Goal: Transaction & Acquisition: Download file/media

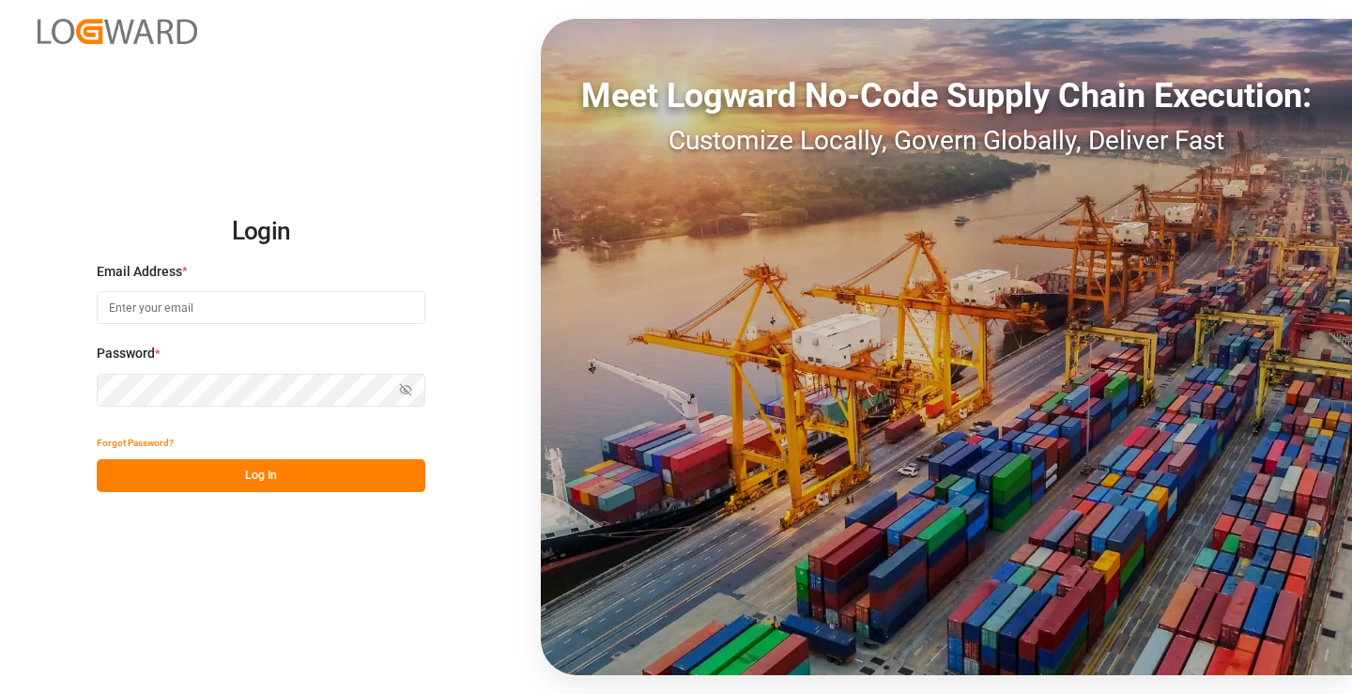
type input "[PERSON_NAME][EMAIL_ADDRESS][DOMAIN_NAME]"
click at [275, 471] on button "Log In" at bounding box center [261, 475] width 329 height 33
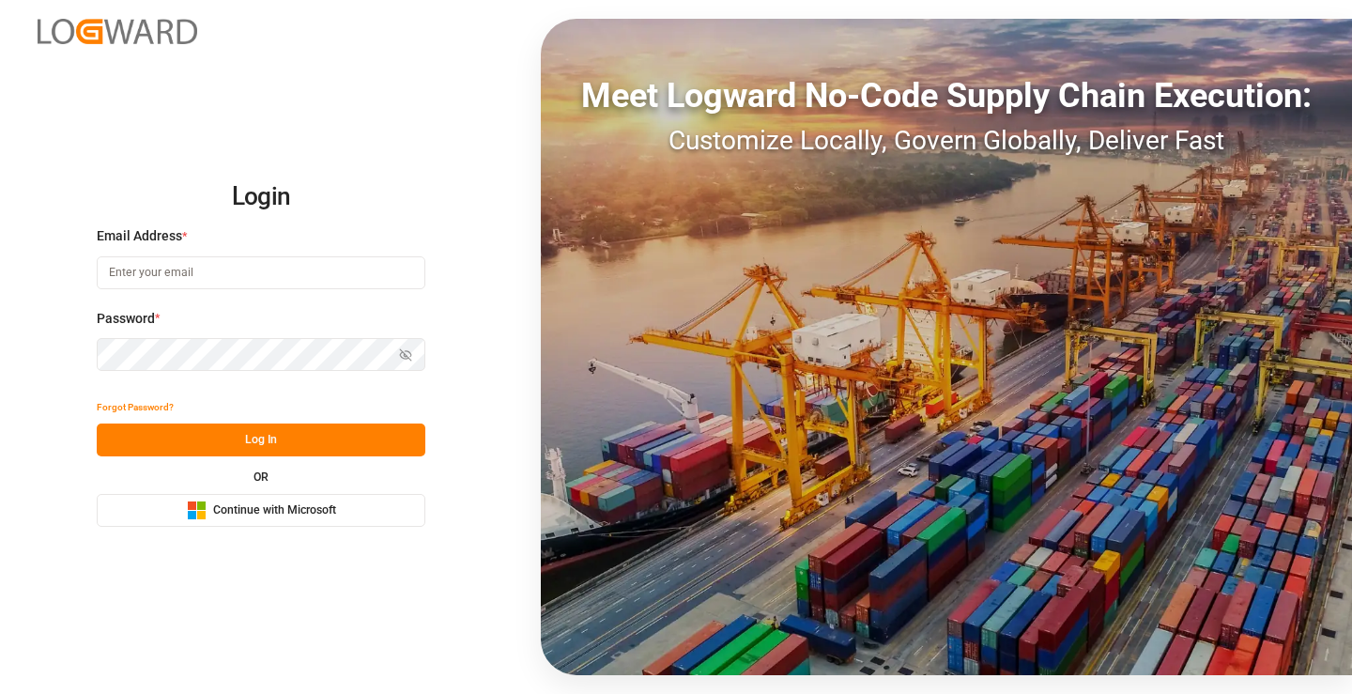
type input "[PERSON_NAME][EMAIL_ADDRESS][DOMAIN_NAME]"
click at [291, 441] on button "Log In" at bounding box center [261, 440] width 329 height 33
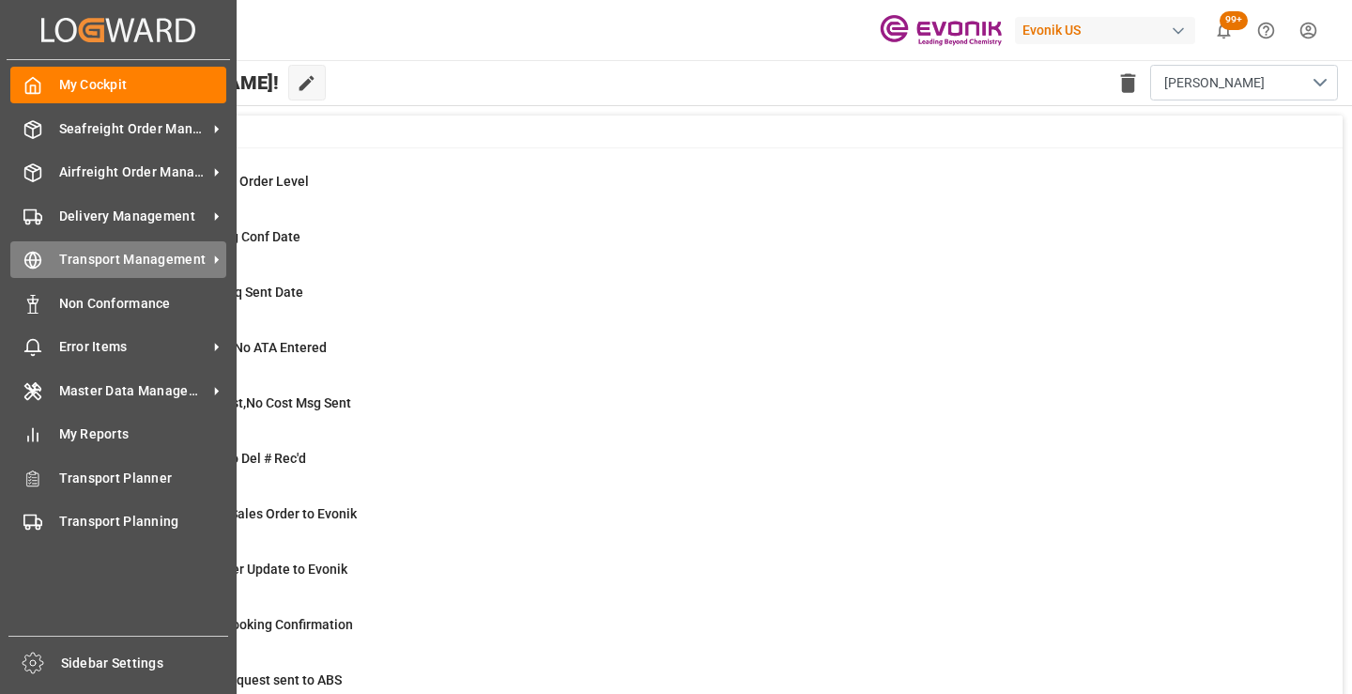
click at [92, 262] on span "Transport Management" at bounding box center [133, 260] width 148 height 20
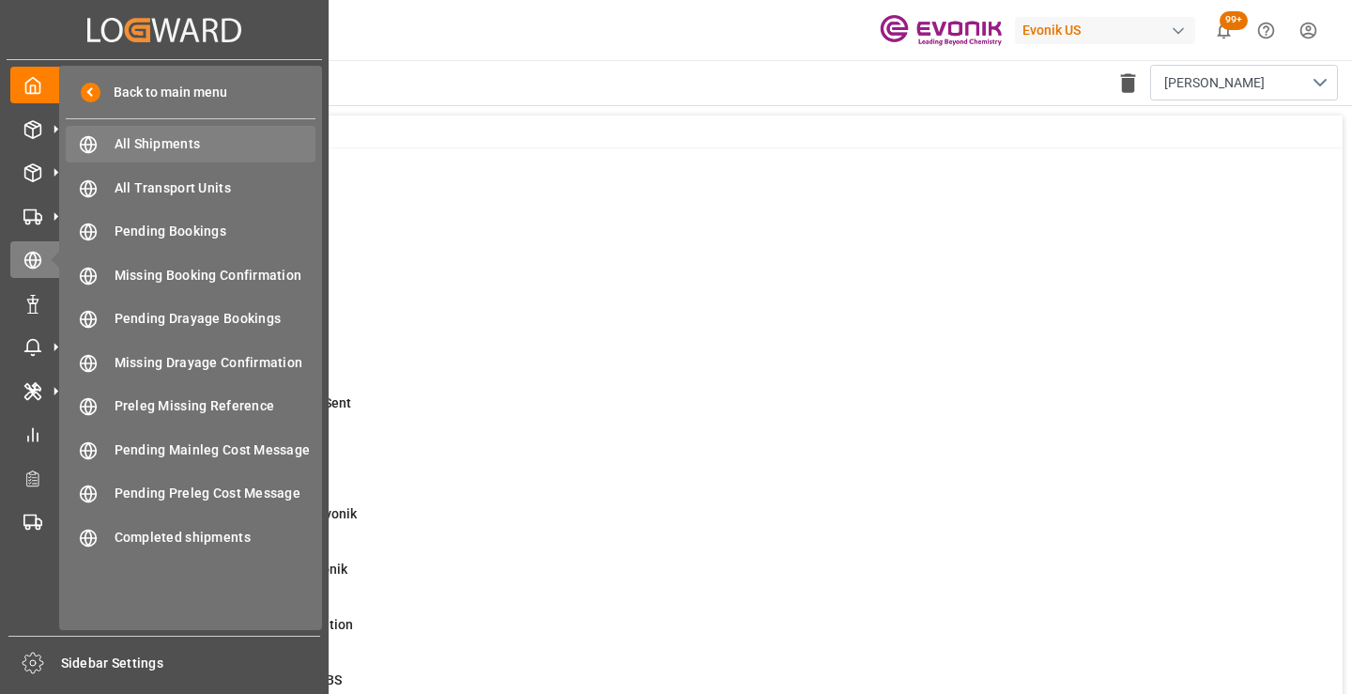
click at [189, 140] on span "All Shipments" at bounding box center [216, 144] width 202 height 20
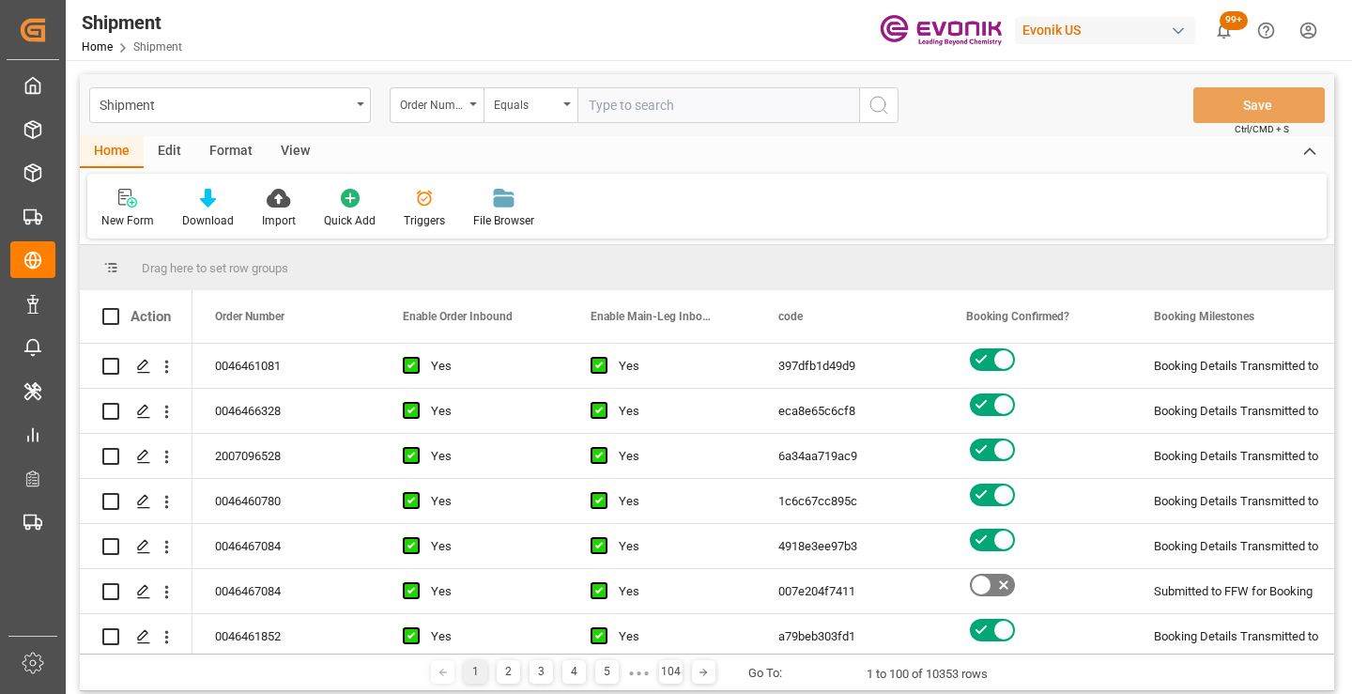
click at [179, 151] on div "Edit" at bounding box center [170, 152] width 52 height 32
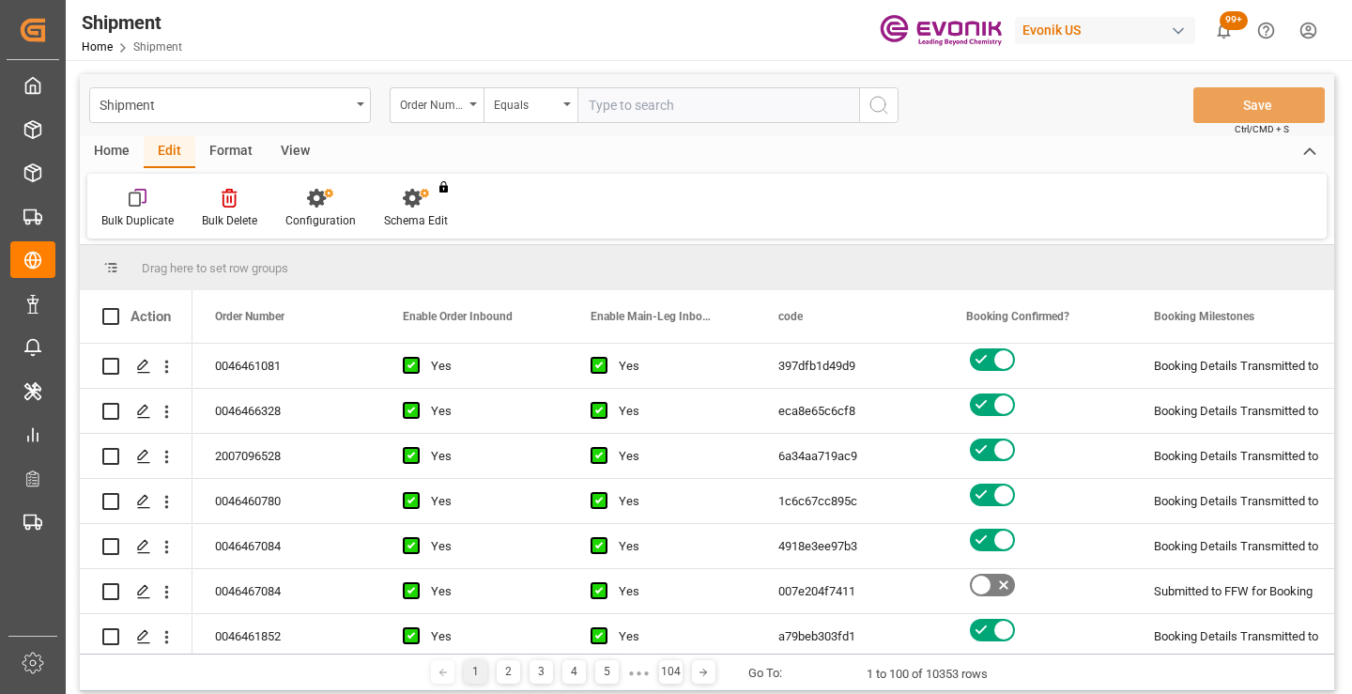
click at [225, 146] on div "Format" at bounding box center [230, 152] width 71 height 32
click at [137, 199] on icon at bounding box center [128, 198] width 17 height 19
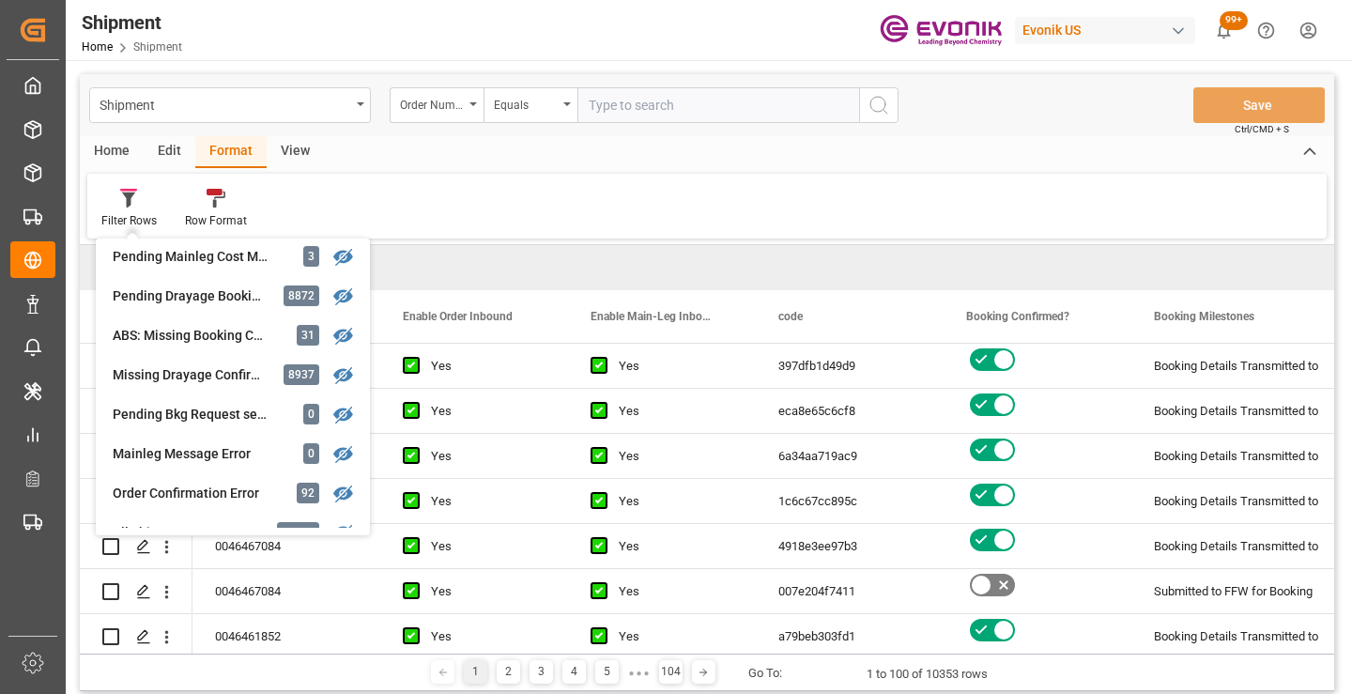
scroll to position [1966, 0]
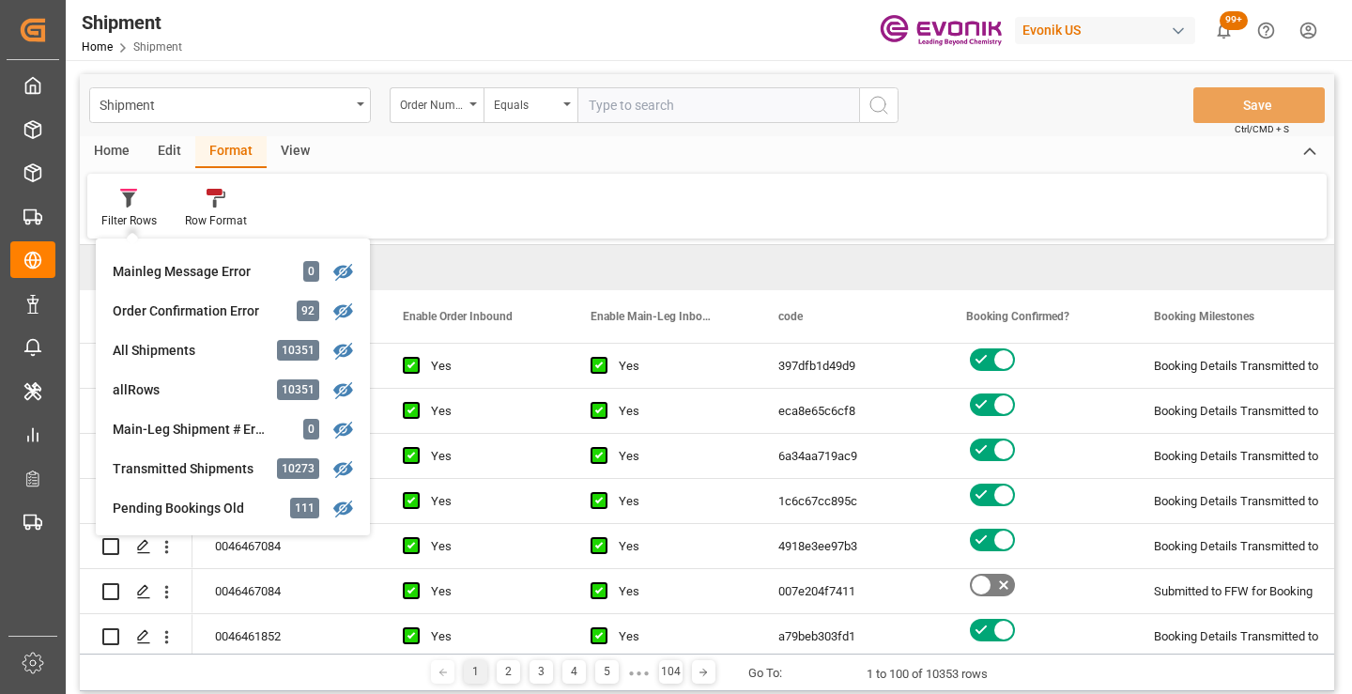
click at [224, 155] on div "Format" at bounding box center [230, 152] width 71 height 32
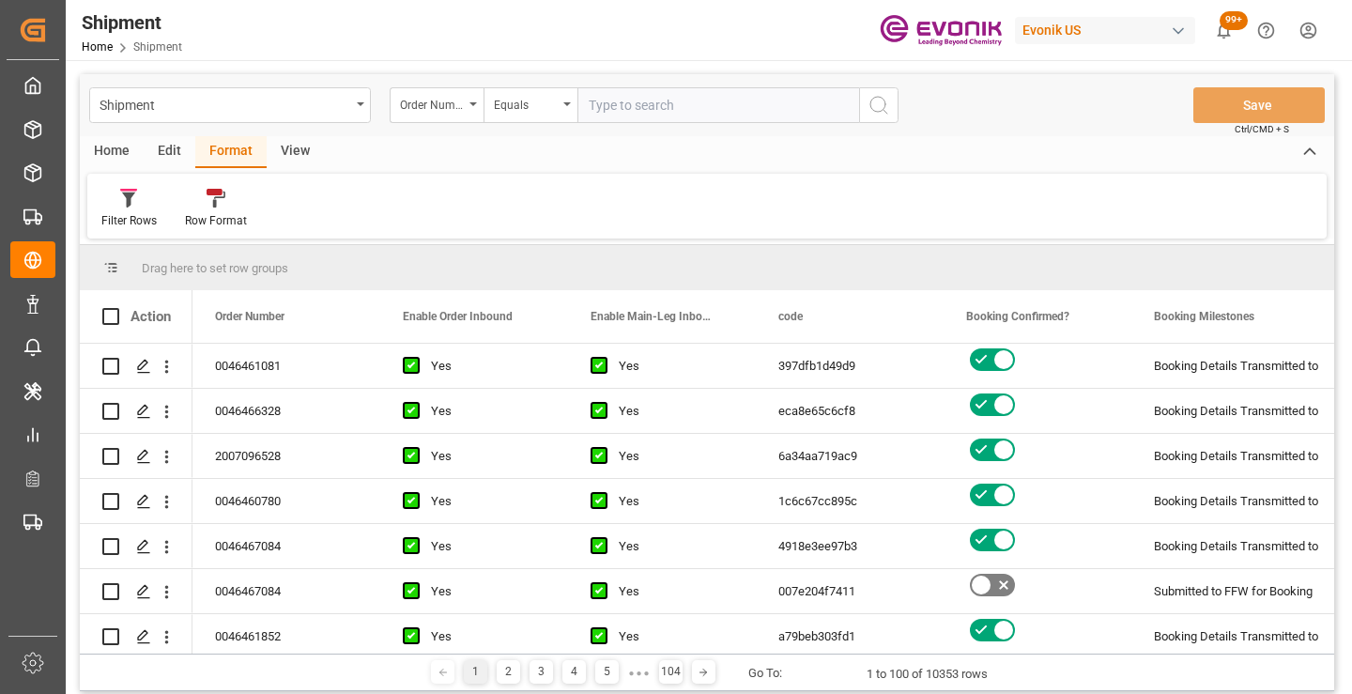
click at [113, 151] on div "Home" at bounding box center [112, 152] width 64 height 32
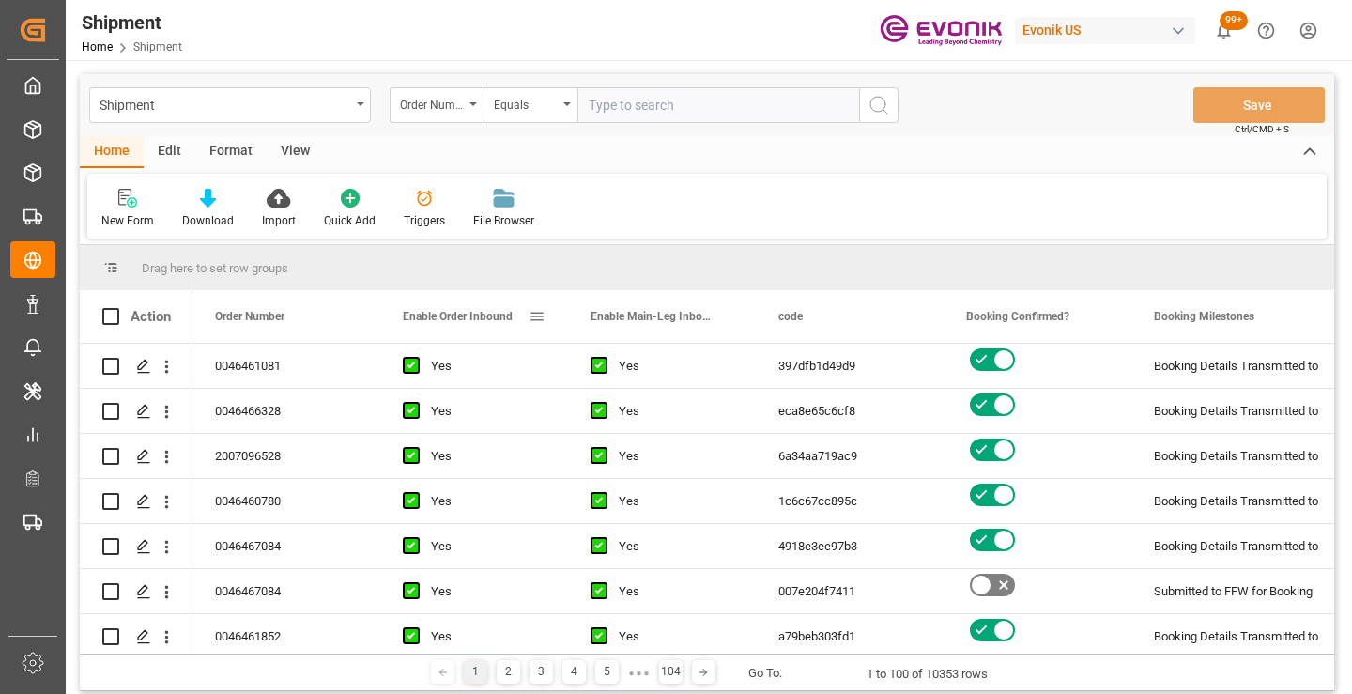
click at [542, 317] on span at bounding box center [537, 316] width 17 height 17
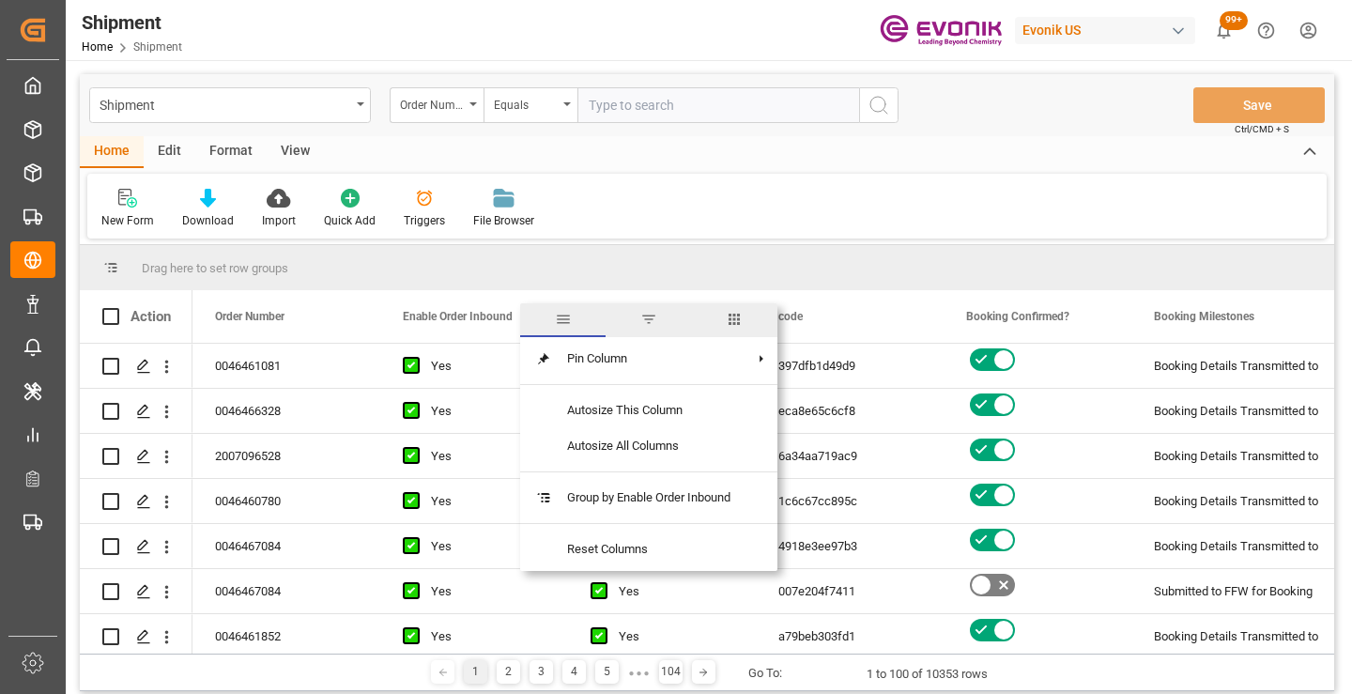
click at [738, 319] on span "columns" at bounding box center [734, 319] width 17 height 17
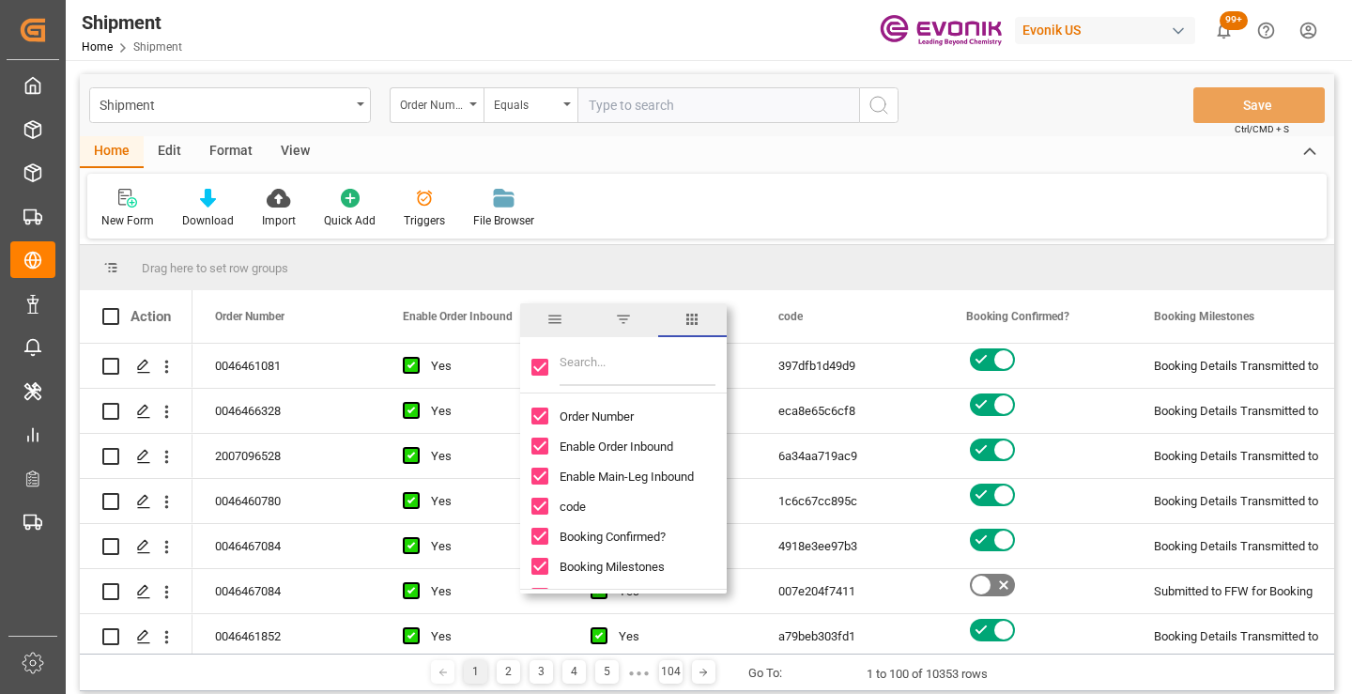
click at [541, 366] on input "Toggle Select All Columns" at bounding box center [540, 367] width 17 height 17
checkbox input "false"
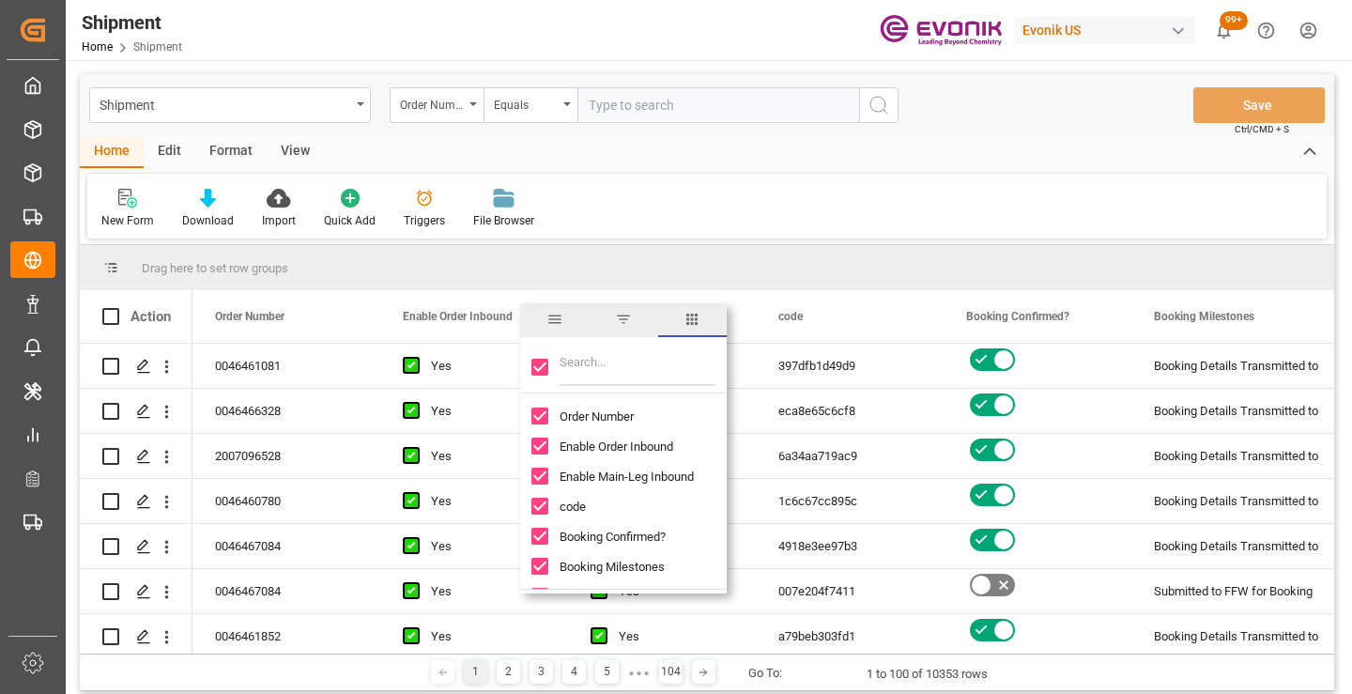
checkbox input "false"
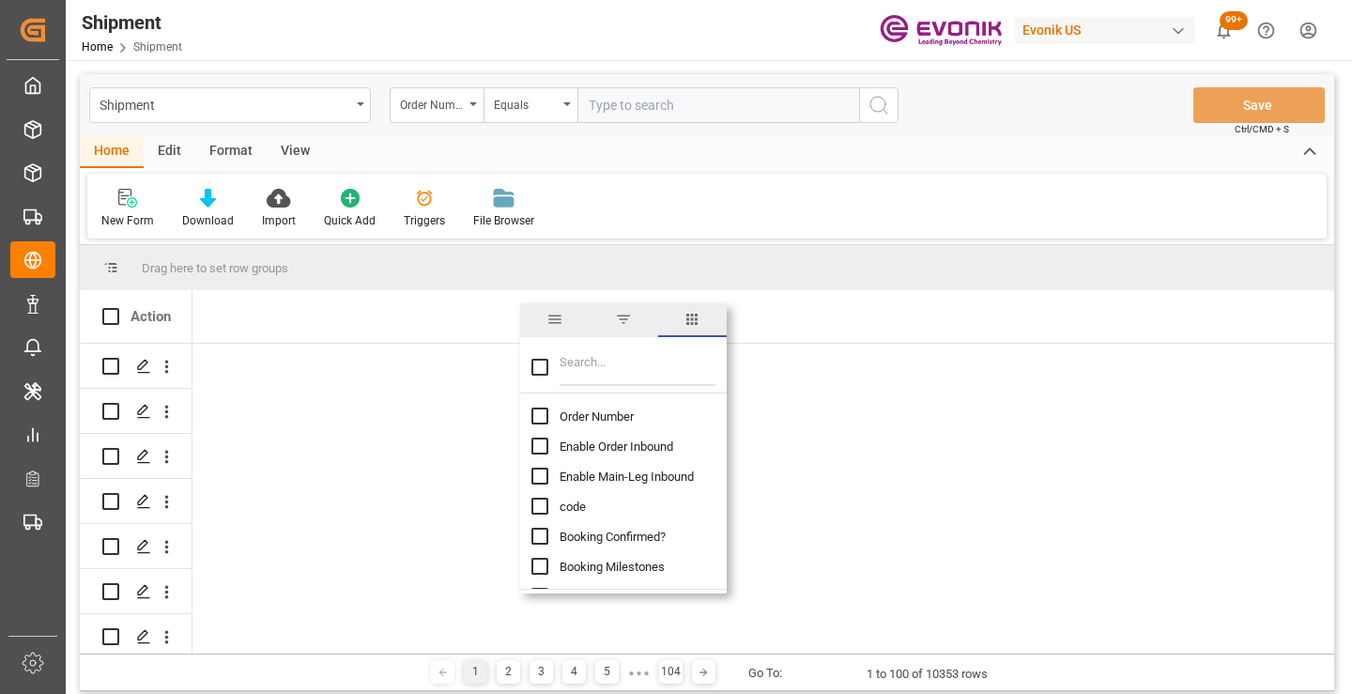
click at [592, 367] on input "Filter Columns Input" at bounding box center [638, 367] width 156 height 38
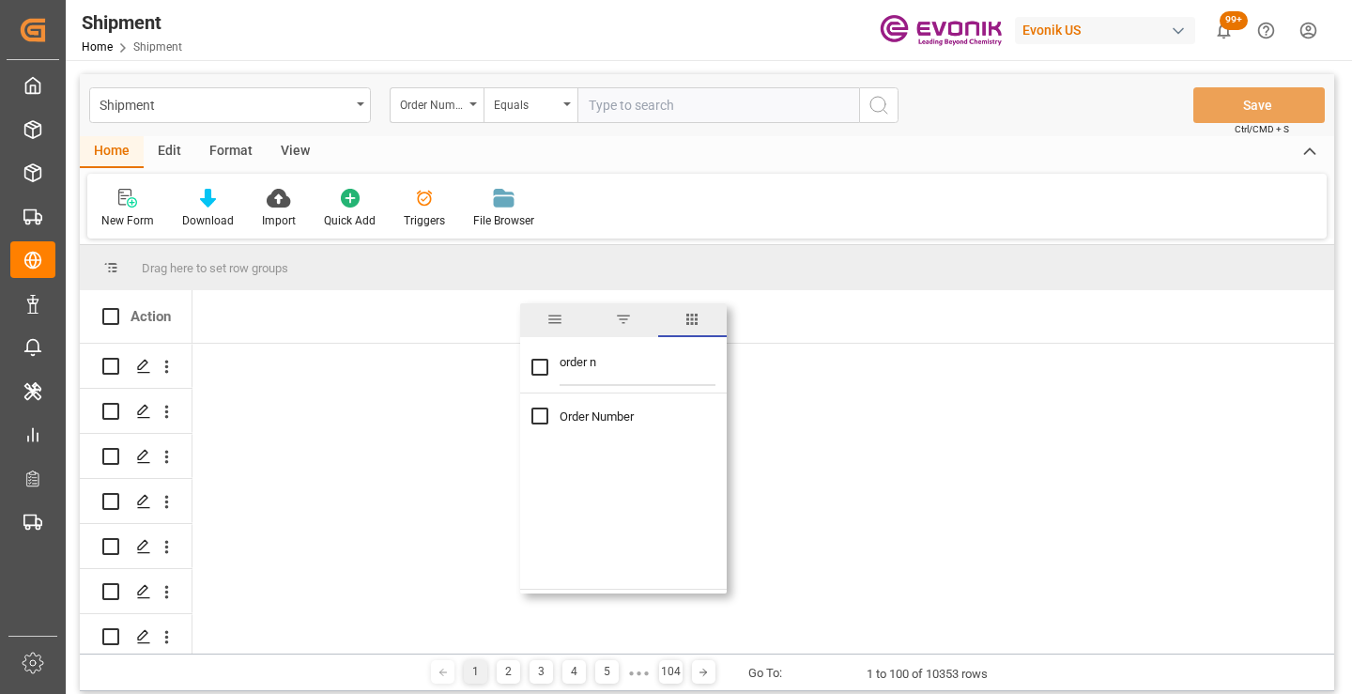
type input "order n"
click at [536, 415] on input "Order Number column toggle visibility (hidden)" at bounding box center [540, 416] width 17 height 17
checkbox input "true"
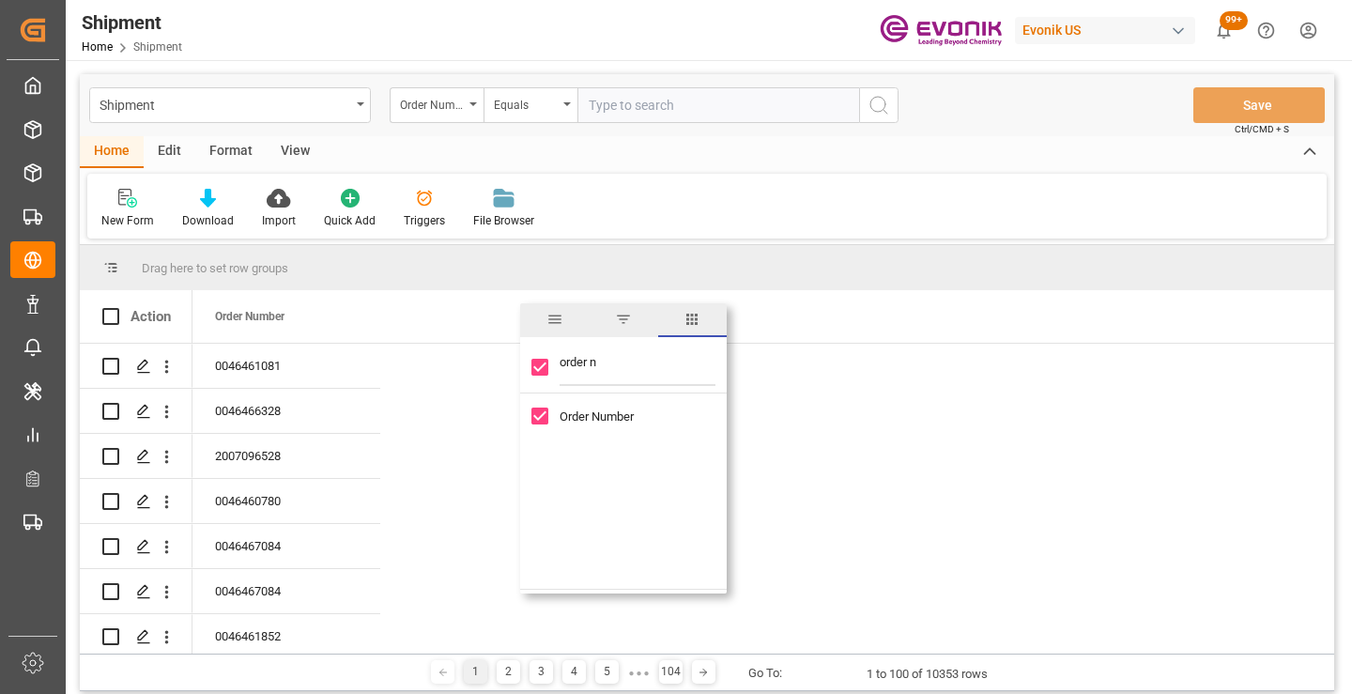
checkbox input "true"
drag, startPoint x: 612, startPoint y: 360, endPoint x: 507, endPoint y: 360, distance: 105.2
click at [507, 360] on div "Drag here to set row groups Drag here to set column labels Action Order Number" at bounding box center [707, 449] width 1255 height 409
type input "booking b"
checkbox input "false"
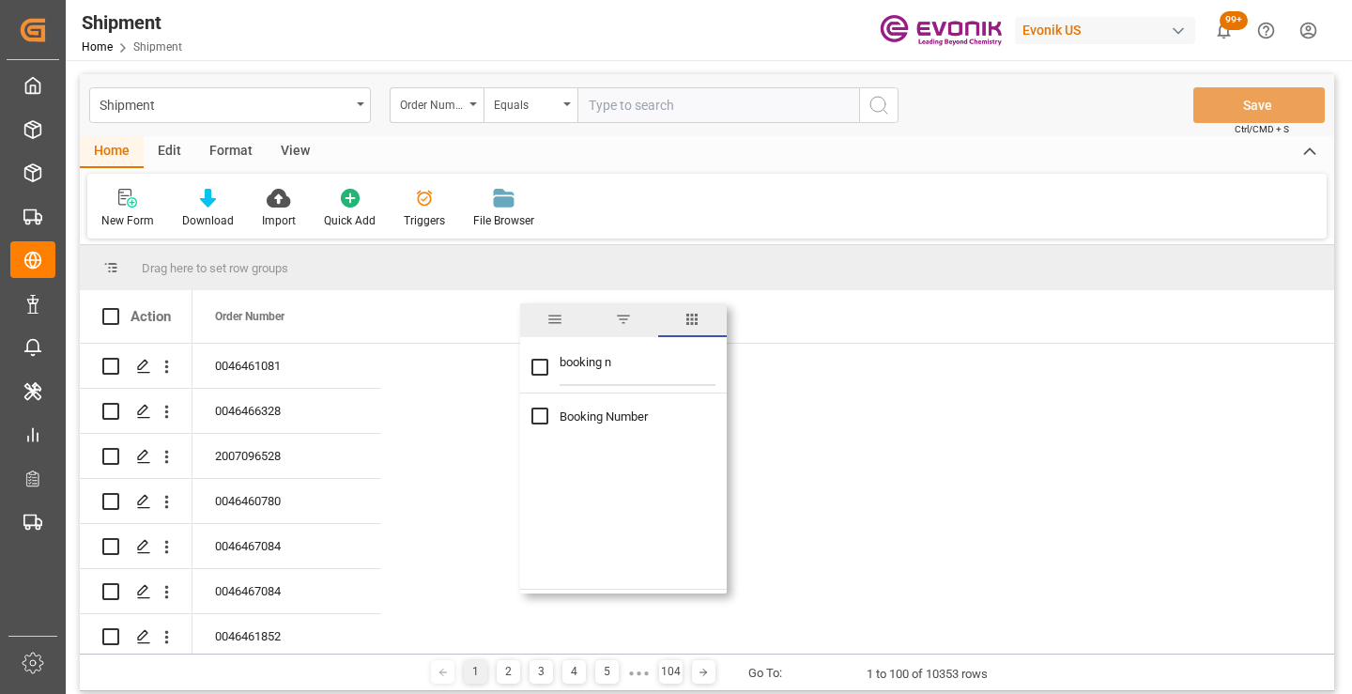
type input "booking n"
click at [542, 413] on input "Booking Number column toggle visibility (hidden)" at bounding box center [540, 416] width 17 height 17
checkbox input "true"
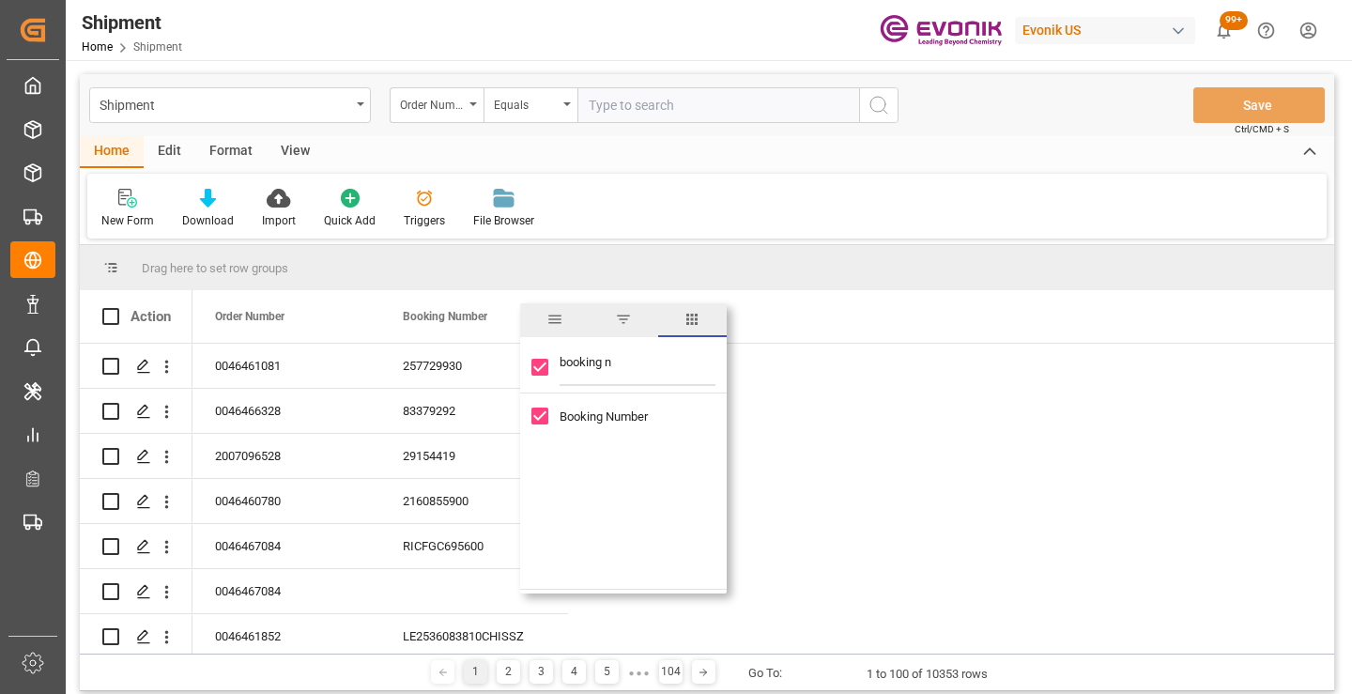
drag, startPoint x: 624, startPoint y: 368, endPoint x: 525, endPoint y: 367, distance: 99.5
click at [525, 367] on div "booking n" at bounding box center [623, 367] width 207 height 53
type input "mode of tr"
checkbox input "false"
type input "mode of trans"
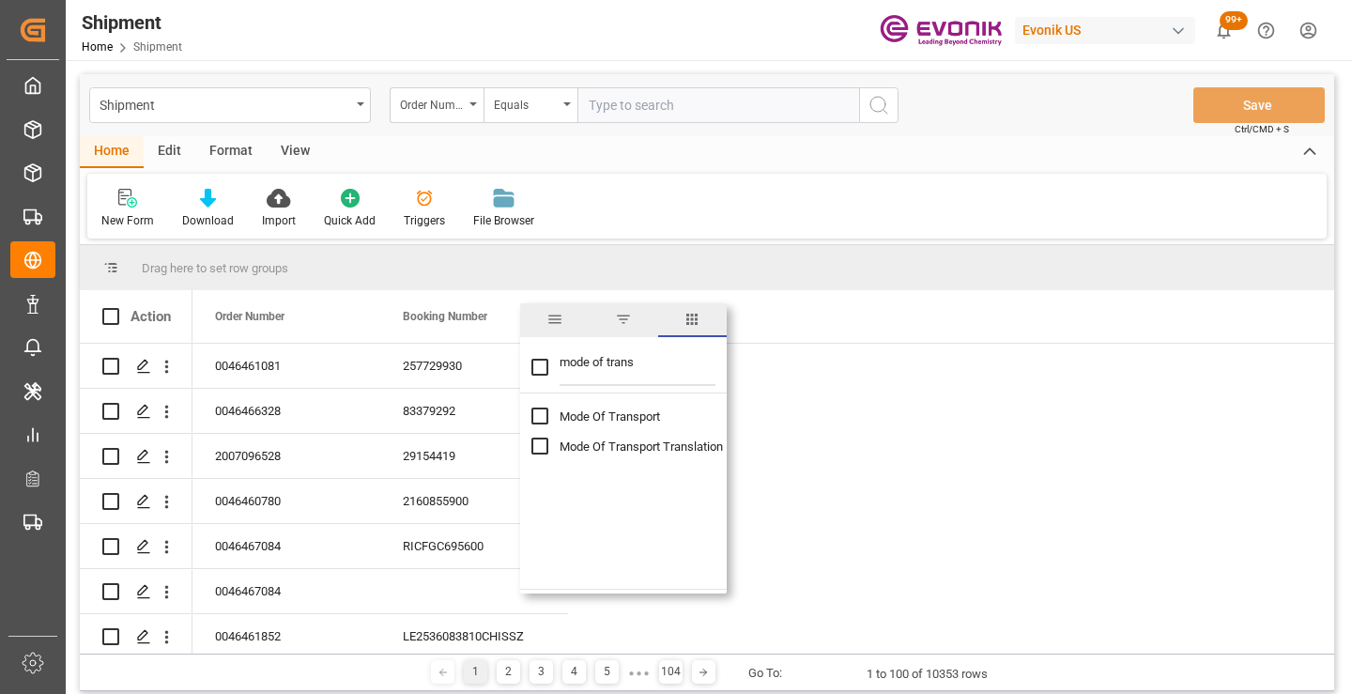
click at [586, 446] on span "Mode Of Transport Translation" at bounding box center [641, 446] width 163 height 14
checkbox input "false"
checkbox input "true"
drag, startPoint x: 645, startPoint y: 362, endPoint x: 526, endPoint y: 359, distance: 119.3
click at [526, 359] on div "mode of trans" at bounding box center [623, 367] width 207 height 53
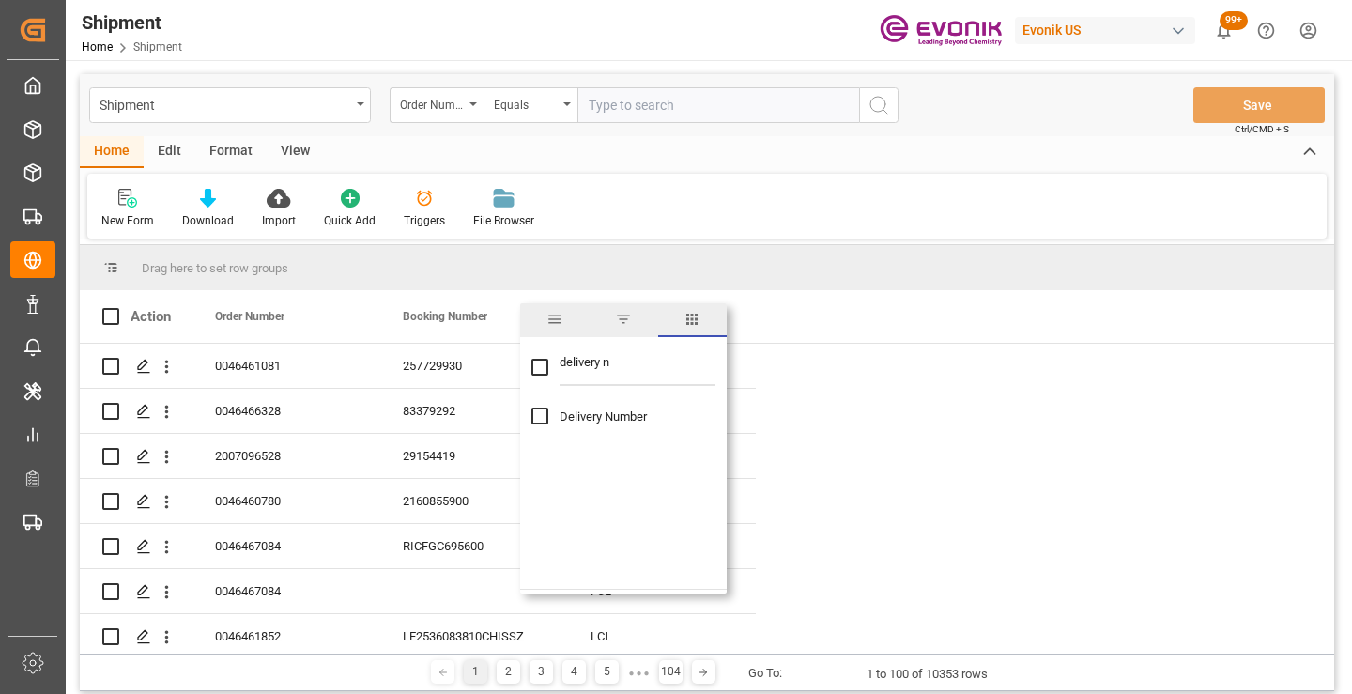
type input "delivery n"
click at [594, 420] on span "Delivery Number" at bounding box center [603, 416] width 87 height 14
checkbox input "true"
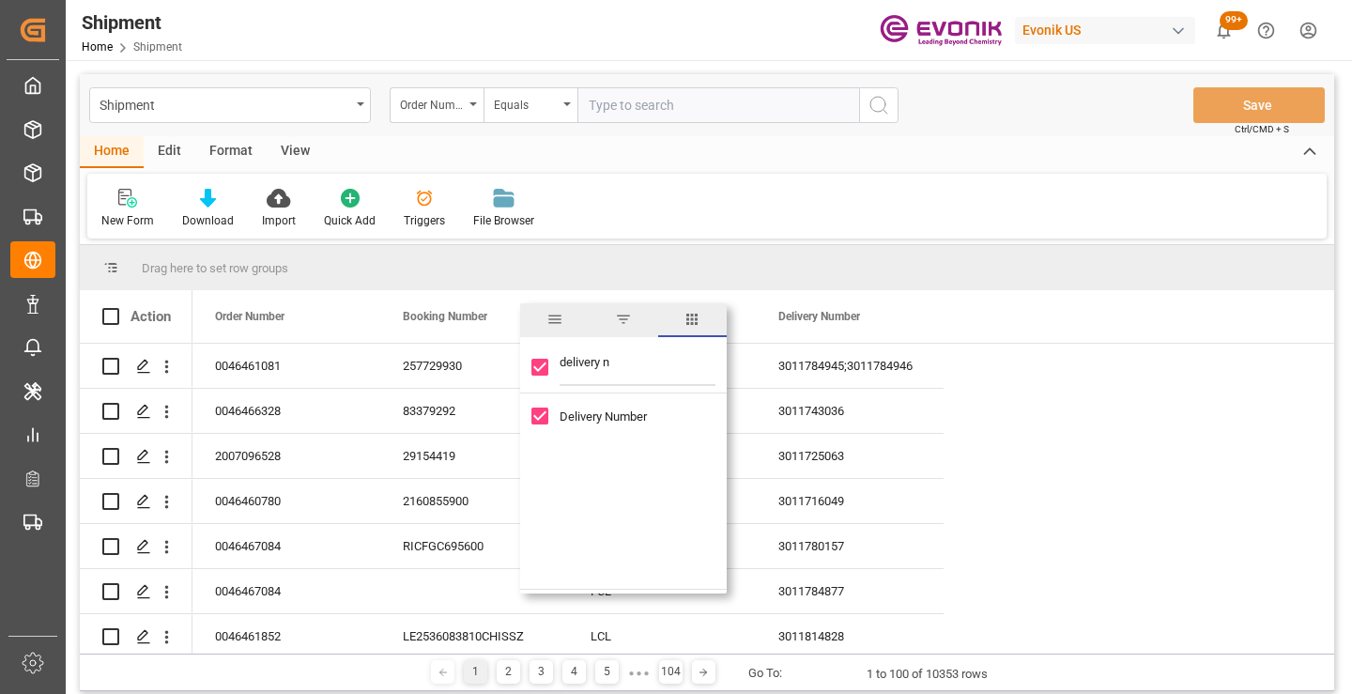
drag, startPoint x: 628, startPoint y: 369, endPoint x: 536, endPoint y: 369, distance: 92.0
click at [536, 369] on div "delivery n" at bounding box center [623, 367] width 207 height 53
type input "dr"
checkbox input "false"
type input "drayage part"
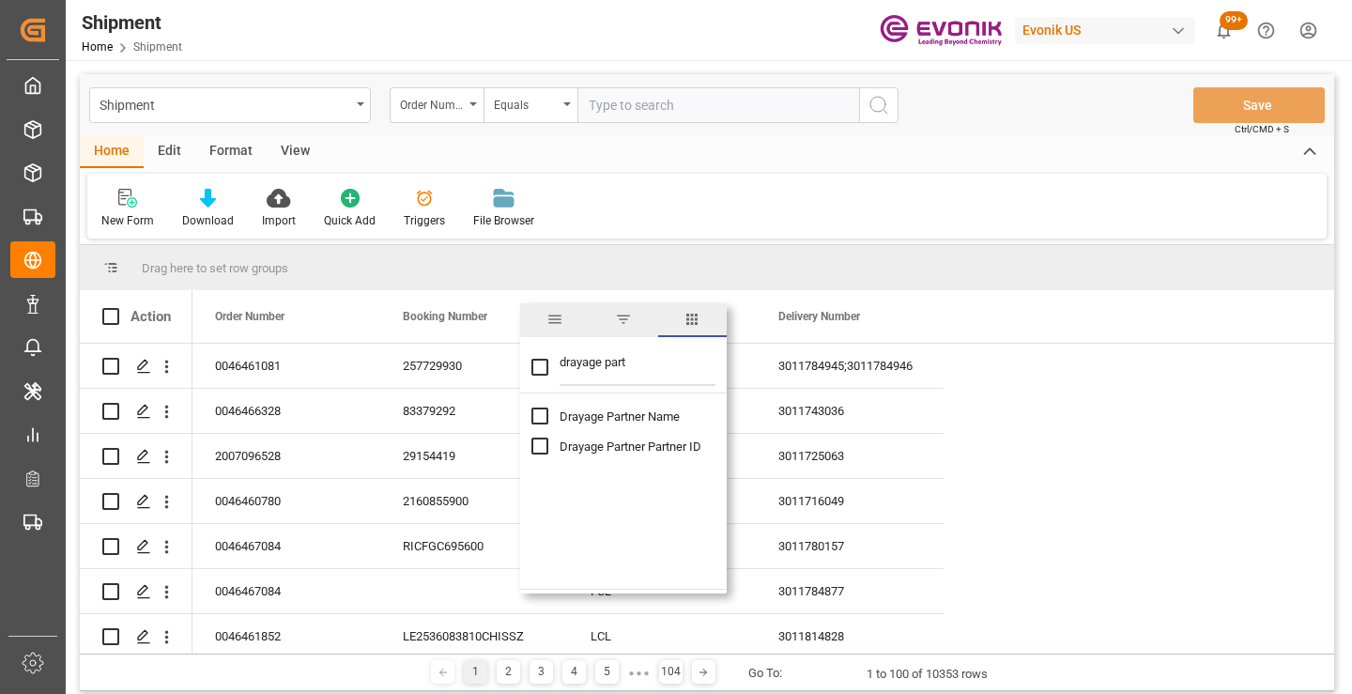
click at [595, 412] on span "Drayage Partner Name" at bounding box center [620, 416] width 120 height 14
checkbox input "false"
checkbox input "true"
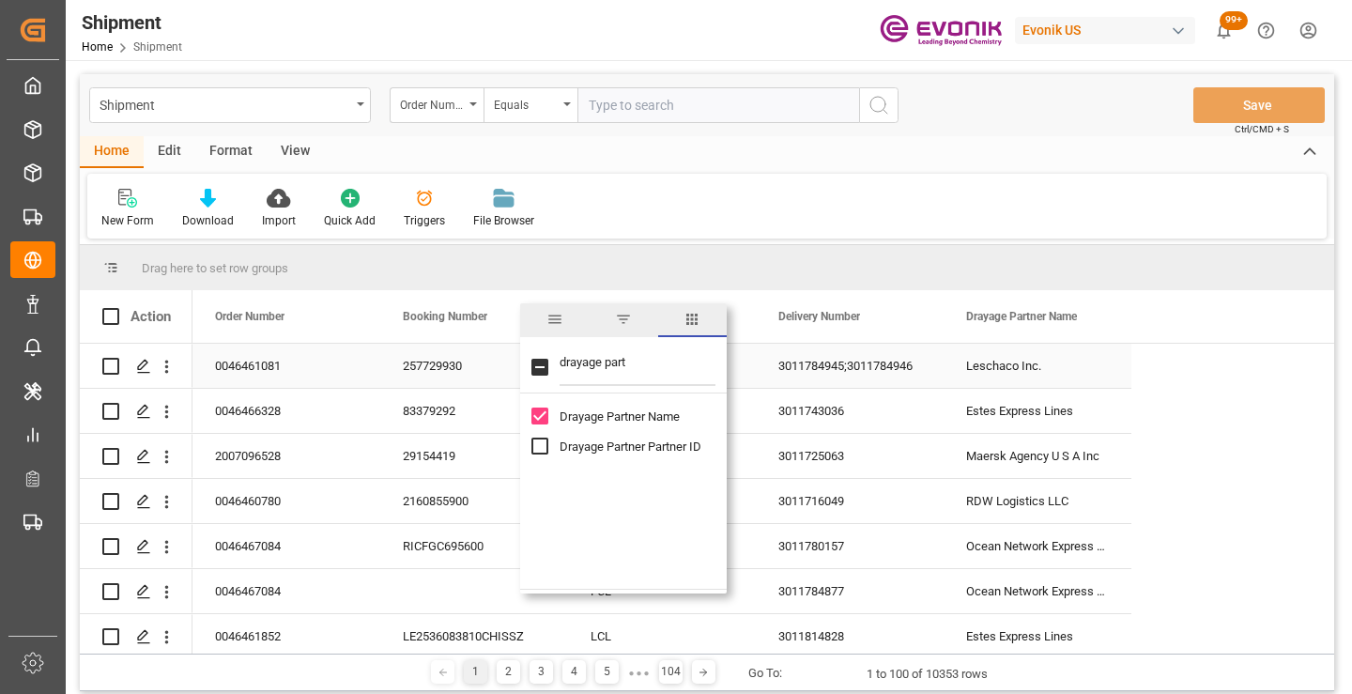
drag, startPoint x: 651, startPoint y: 365, endPoint x: 506, endPoint y: 365, distance: 144.6
click at [506, 365] on div "Drag here to set row groups Drag here to set column labels Action Order Number …" at bounding box center [707, 449] width 1255 height 409
type input "cargo cut"
click at [604, 419] on span "Cargo Cutoff Date" at bounding box center [608, 416] width 96 height 14
checkbox input "true"
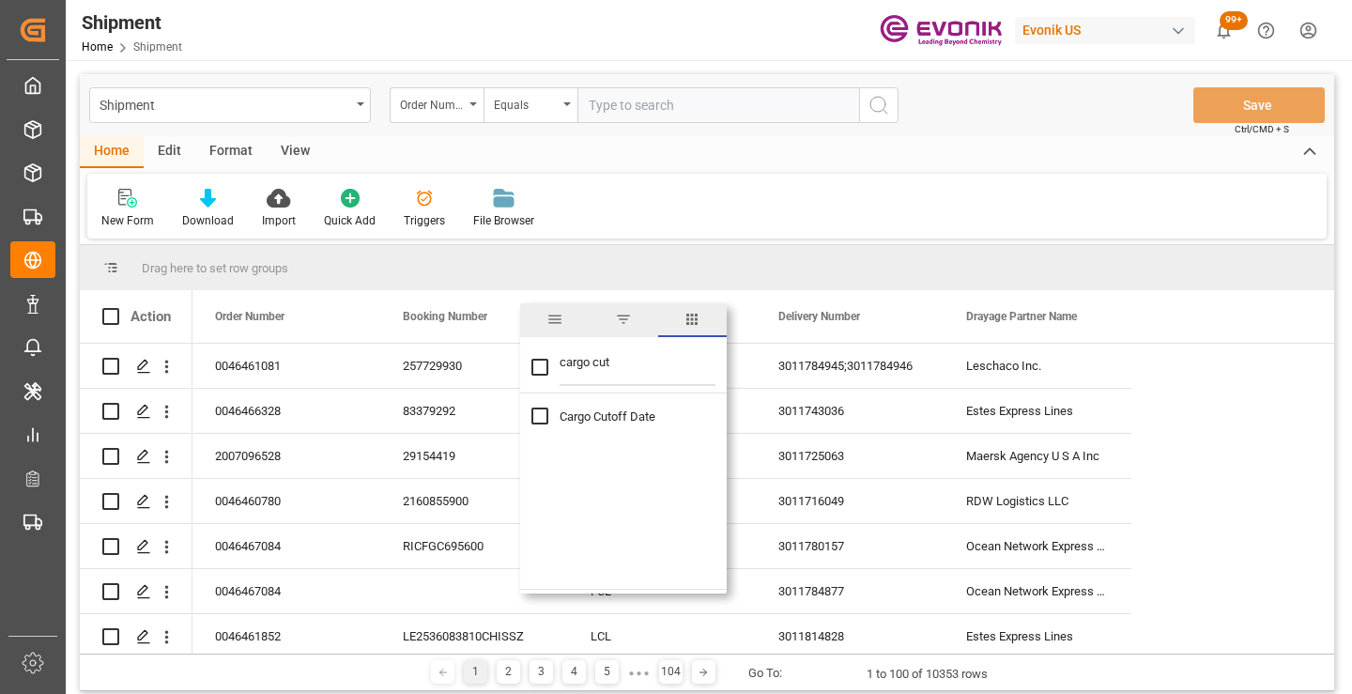
checkbox input "true"
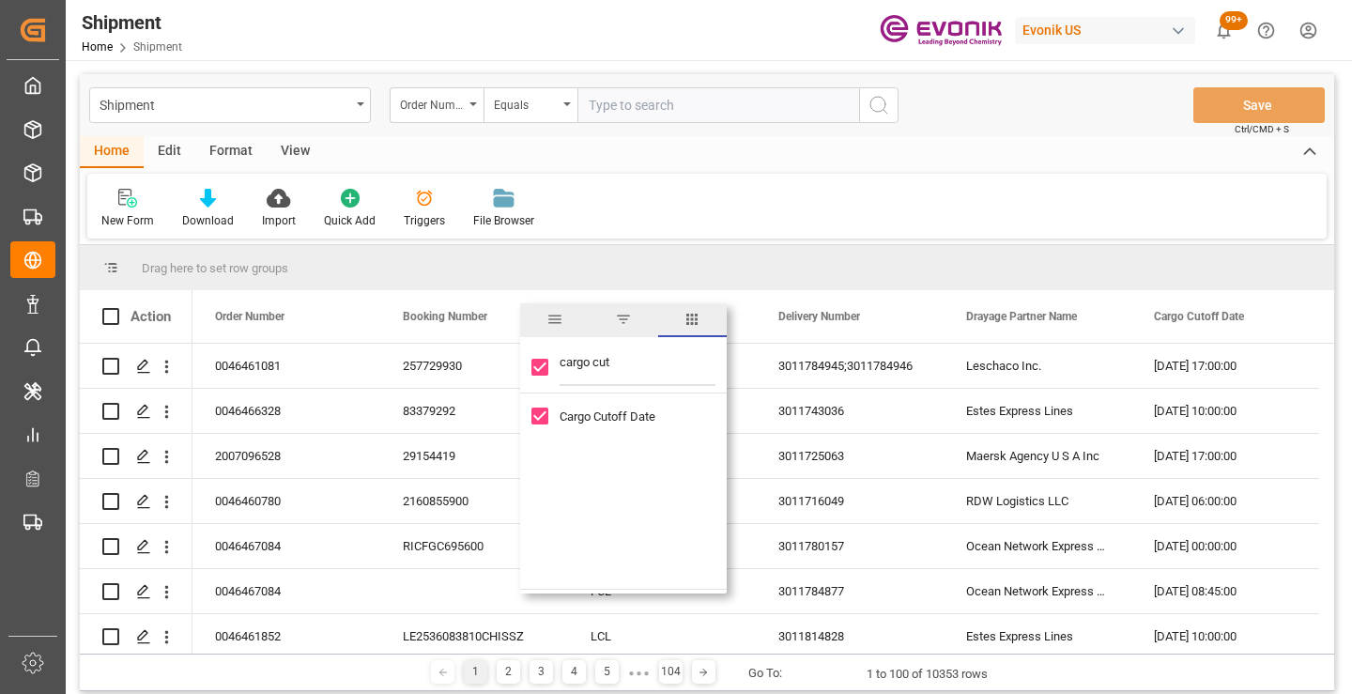
drag, startPoint x: 615, startPoint y: 361, endPoint x: 537, endPoint y: 361, distance: 77.9
click at [537, 361] on div "cargo cut" at bounding box center [623, 367] width 207 height 53
type input "booked [PERSON_NAME]"
checkbox input "false"
type input "booked [PERSON_NAME]"
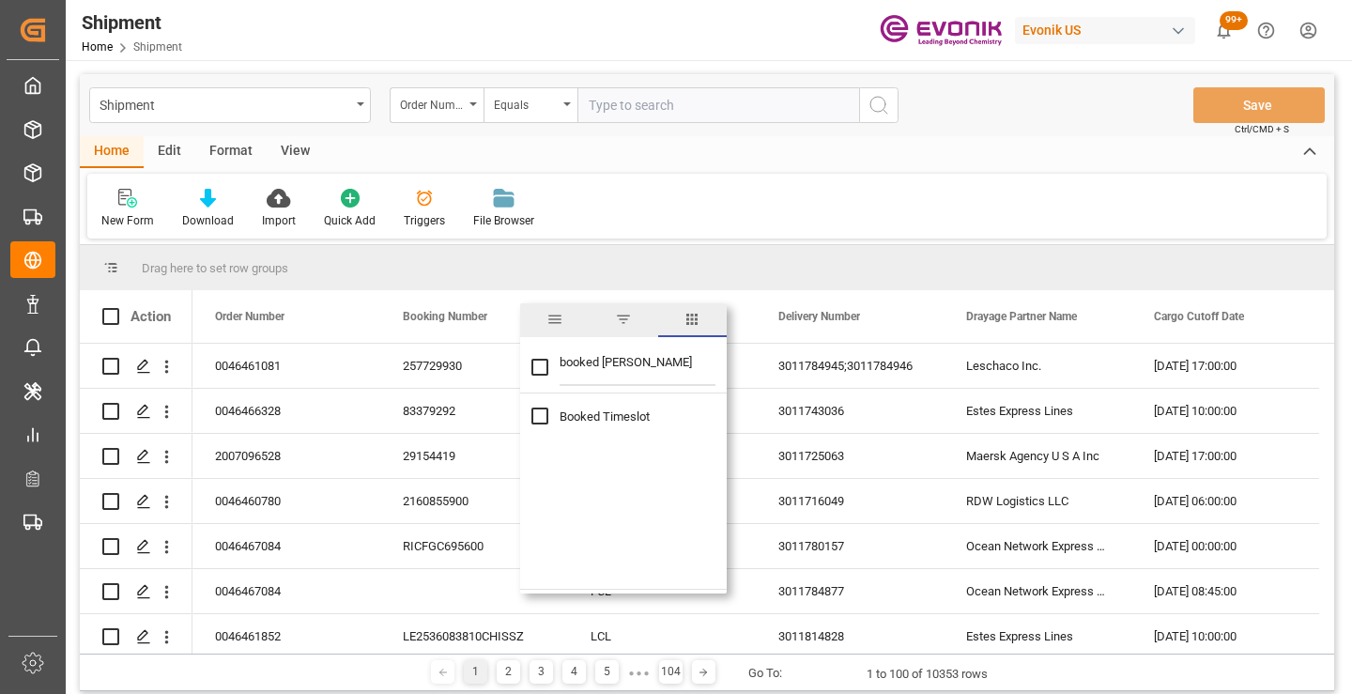
click at [608, 415] on span "Booked Timeslot" at bounding box center [605, 416] width 90 height 14
checkbox input "true"
drag, startPoint x: 630, startPoint y: 369, endPoint x: 534, endPoint y: 369, distance: 95.8
click at [534, 369] on div "booked [PERSON_NAME]" at bounding box center [623, 367] width 207 height 53
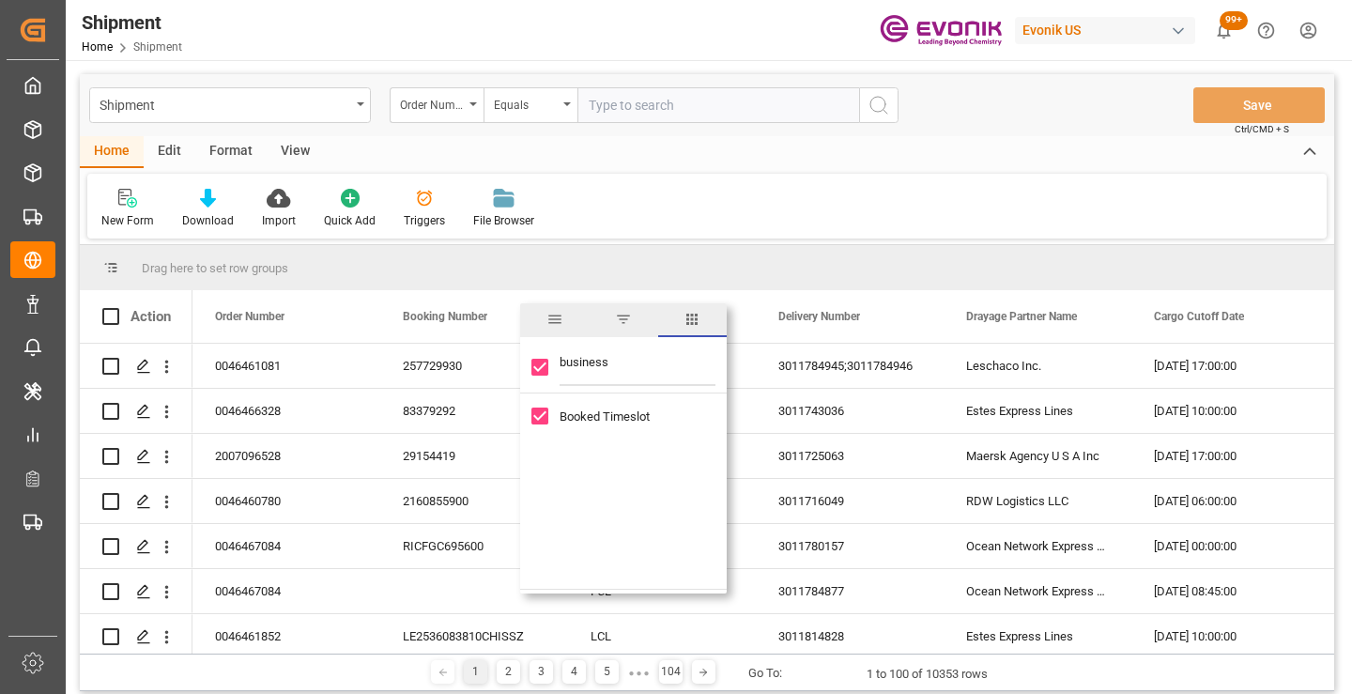
type input "business l"
checkbox input "false"
type input "business l"
click at [596, 445] on span "Business Line" at bounding box center [597, 446] width 75 height 14
checkbox input "false"
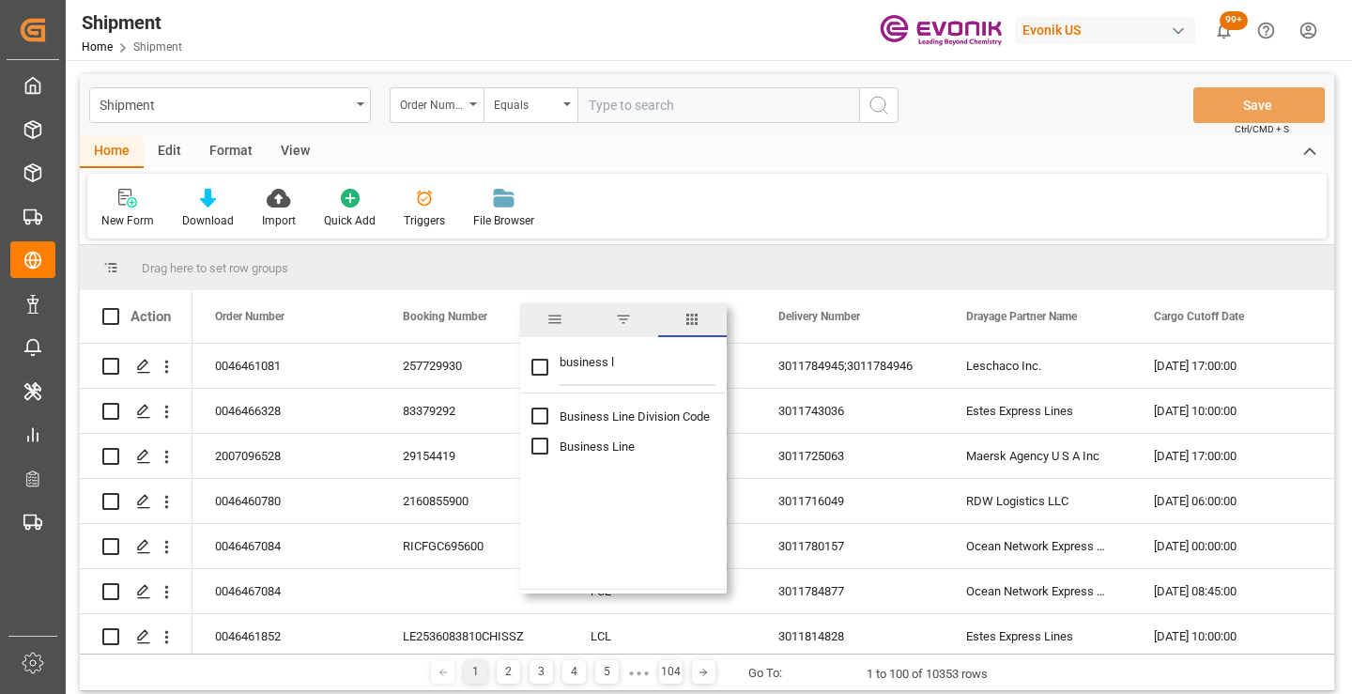
checkbox input "true"
drag, startPoint x: 636, startPoint y: 364, endPoint x: 532, endPoint y: 362, distance: 104.3
click at [532, 362] on div "business l" at bounding box center [623, 367] width 207 height 53
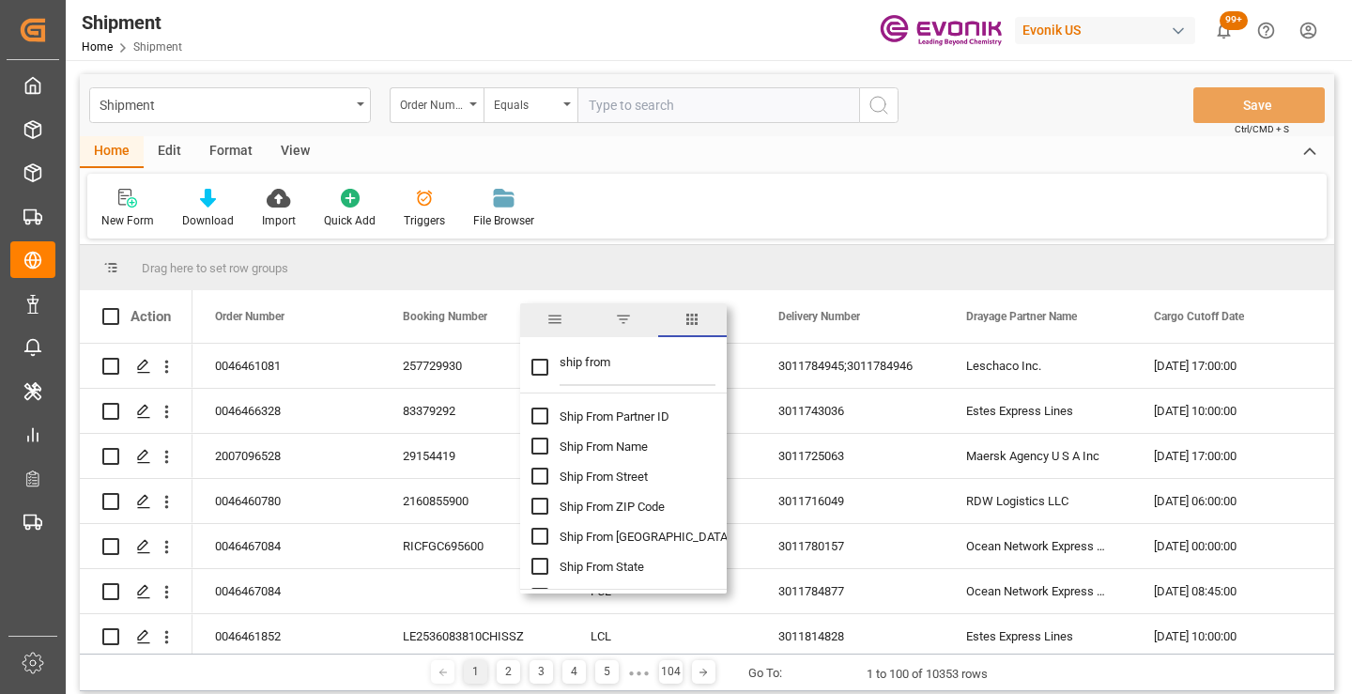
type input "ship from"
click at [615, 417] on span "Ship From Partner ID" at bounding box center [615, 416] width 110 height 14
checkbox input "false"
checkbox input "true"
click at [616, 444] on span "Ship From Name" at bounding box center [604, 446] width 88 height 14
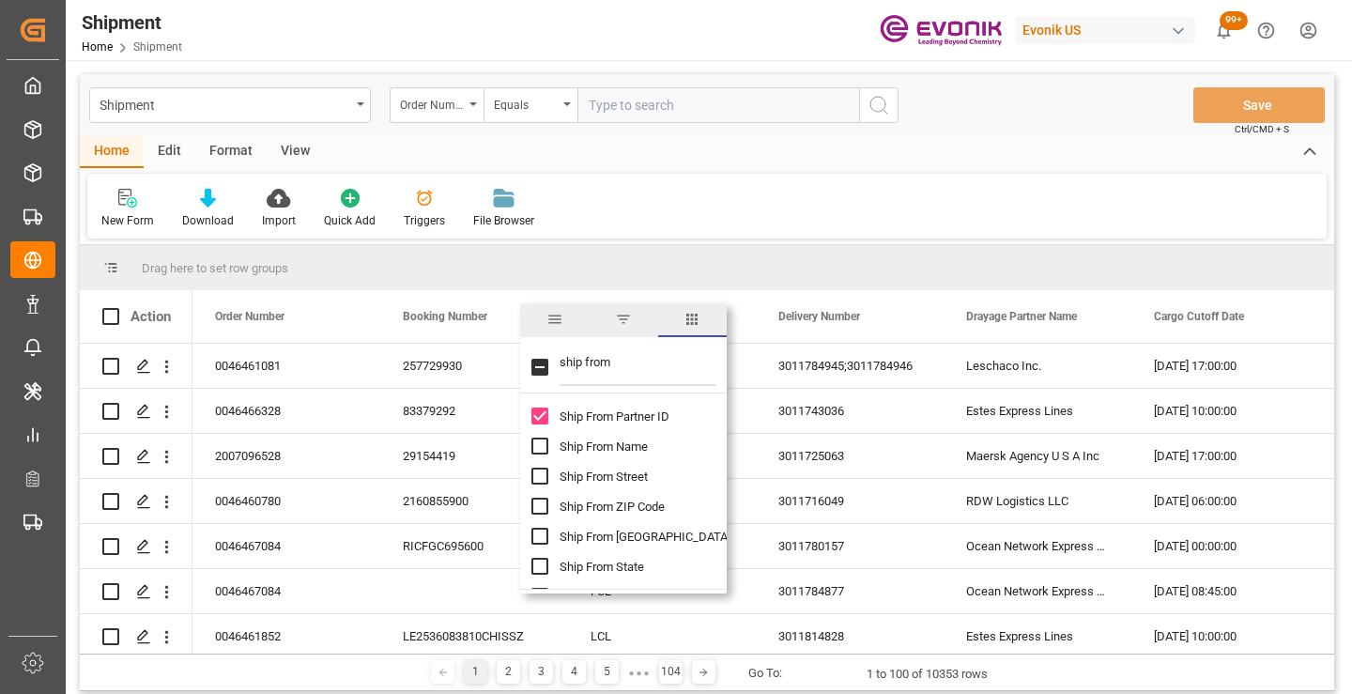
checkbox input "true"
click at [611, 535] on span "Ship From [GEOGRAPHIC_DATA]" at bounding box center [645, 537] width 171 height 14
checkbox input "true"
drag, startPoint x: 633, startPoint y: 365, endPoint x: 486, endPoint y: 369, distance: 147.5
click at [486, 369] on div "Drag here to set row groups Drag here to set column labels Action Order Number …" at bounding box center [707, 449] width 1255 height 409
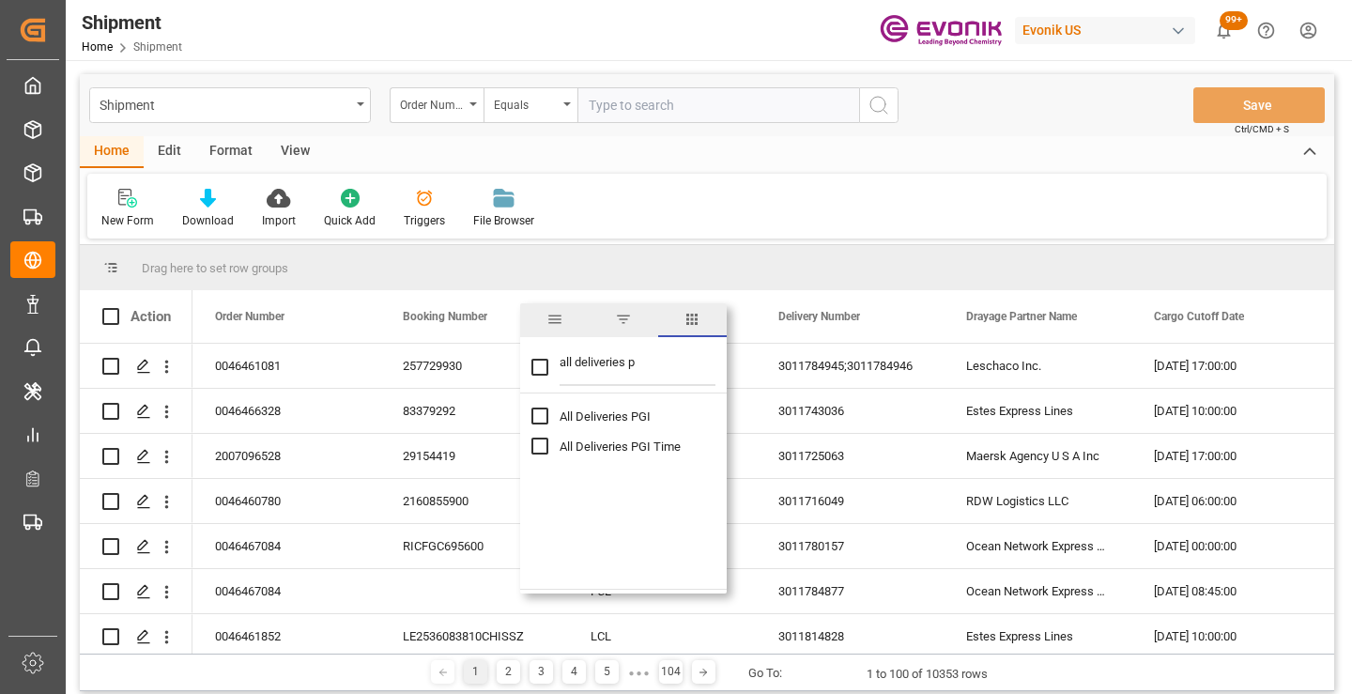
type input "all deliveries p"
click at [611, 419] on span "All Deliveries PGI" at bounding box center [605, 416] width 91 height 14
checkbox input "false"
checkbox input "true"
click at [620, 446] on span "All Deliveries PGI Time" at bounding box center [620, 446] width 121 height 14
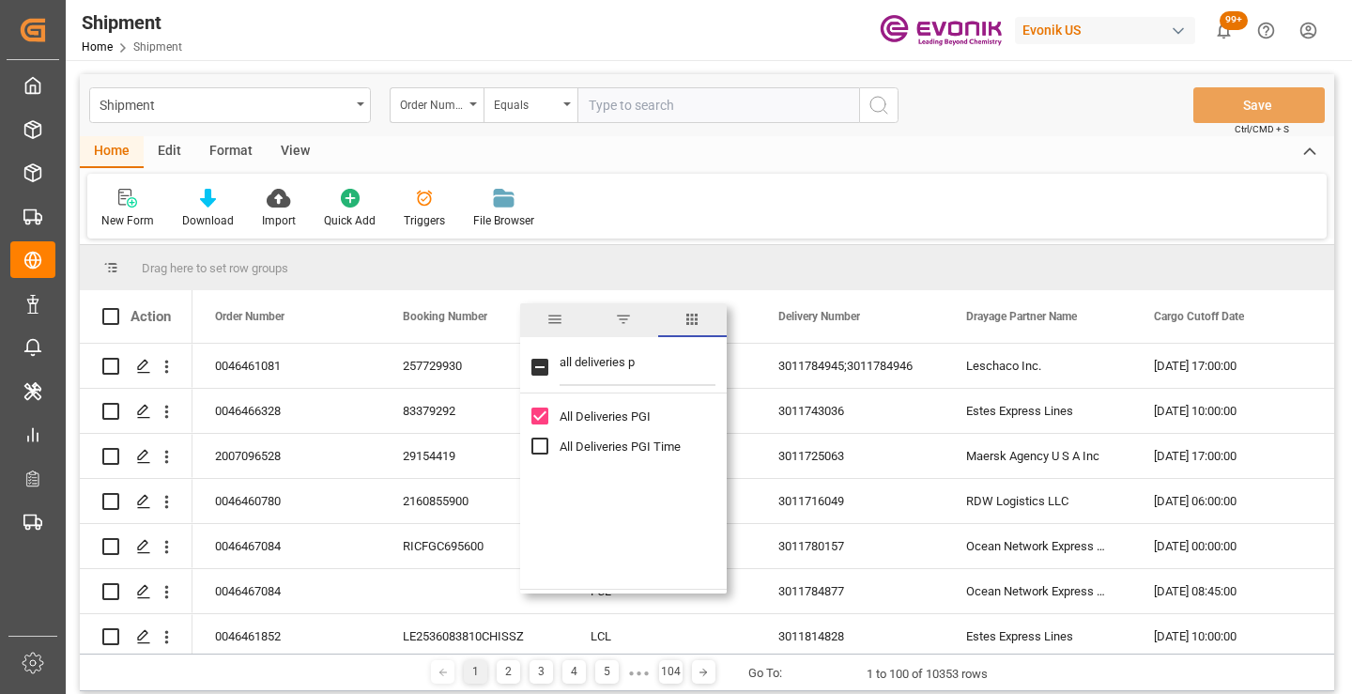
checkbox input "true"
click at [694, 217] on div "New Form Download Import Quick Add Triggers File Browser" at bounding box center [707, 206] width 1240 height 65
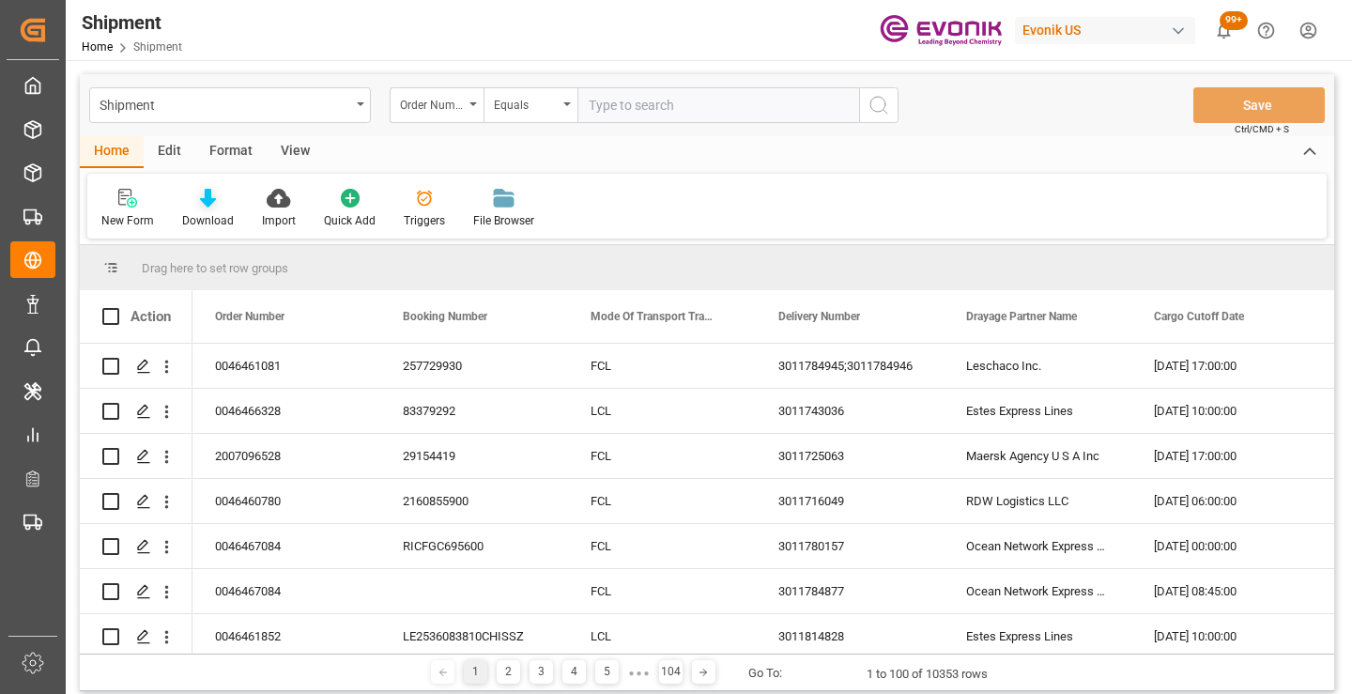
click at [201, 199] on icon at bounding box center [208, 198] width 16 height 19
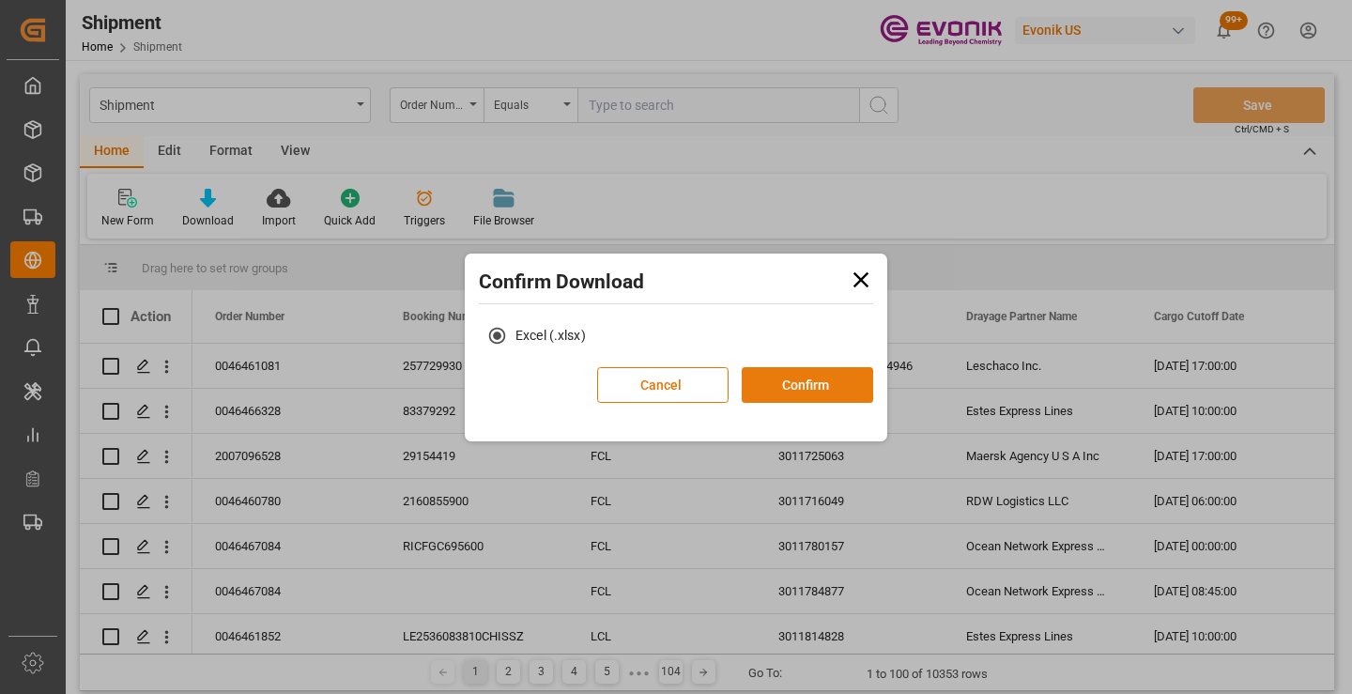
click at [793, 387] on button "Confirm" at bounding box center [807, 385] width 131 height 36
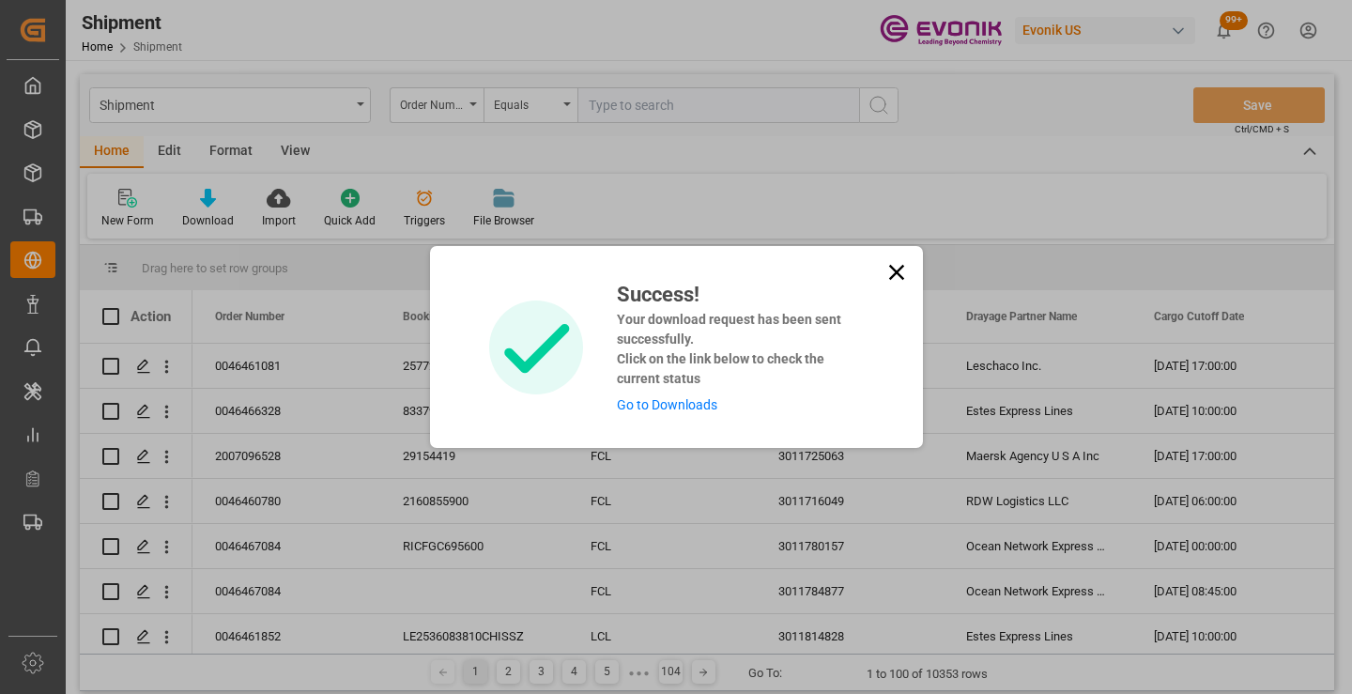
click at [686, 407] on link "Go to Downloads" at bounding box center [667, 404] width 100 height 15
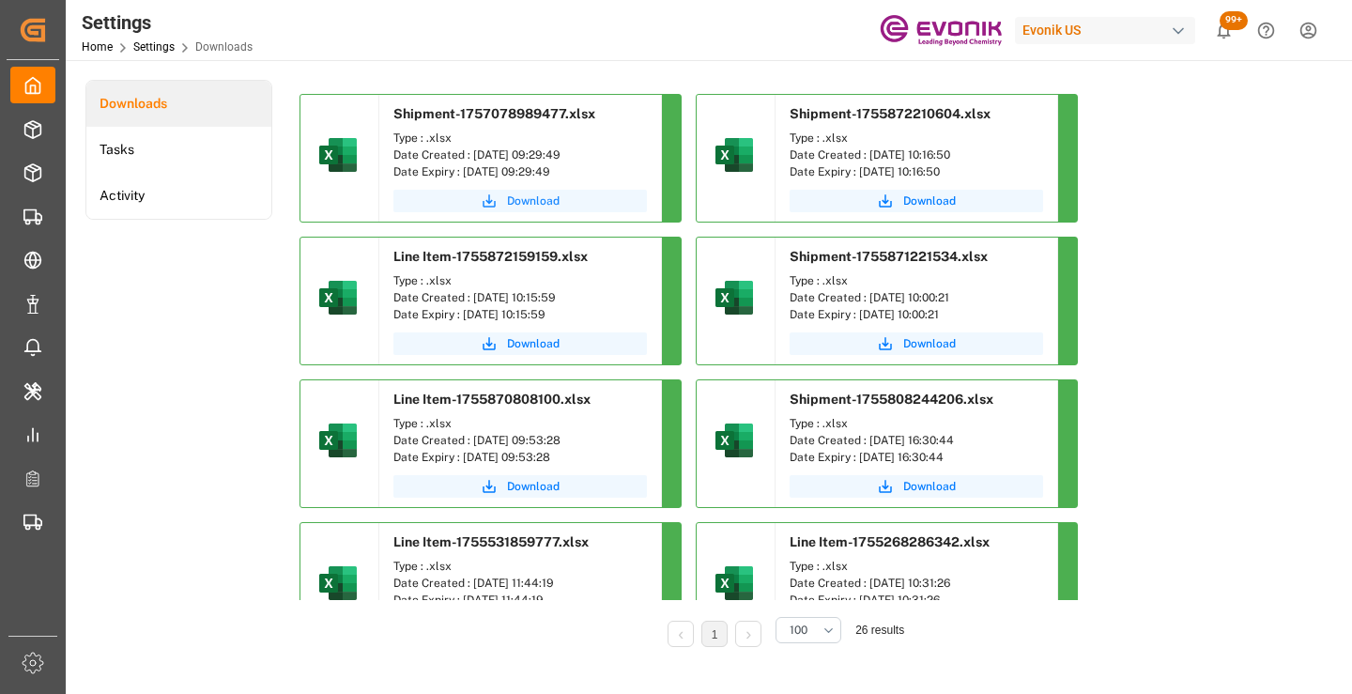
click at [526, 197] on span "Download" at bounding box center [533, 201] width 53 height 17
